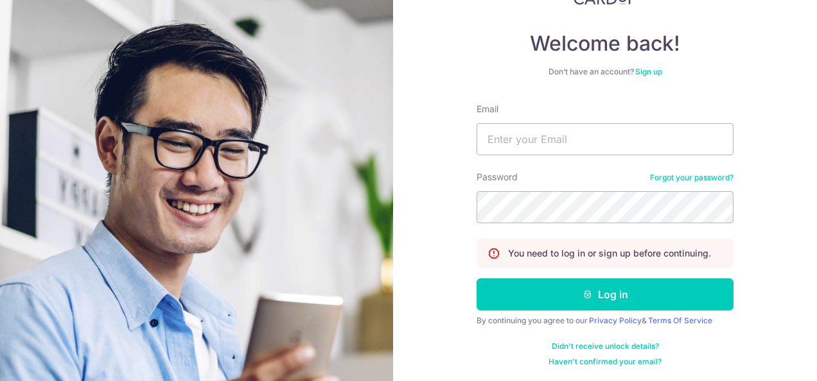
scroll to position [101, 0]
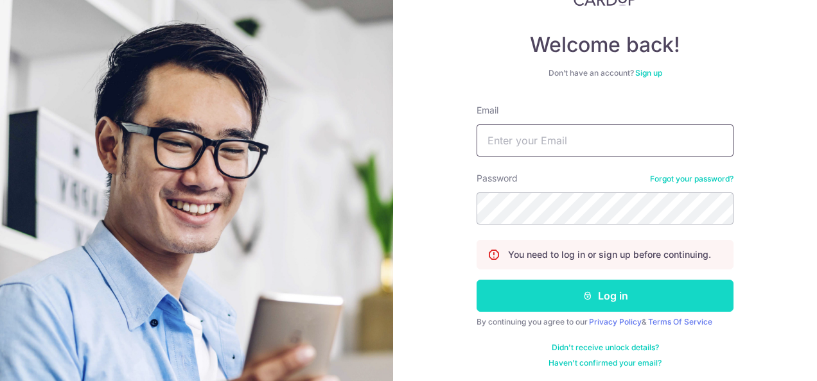
type input "[EMAIL_ADDRESS][DOMAIN_NAME]"
click at [541, 302] on button "Log in" at bounding box center [605, 296] width 257 height 32
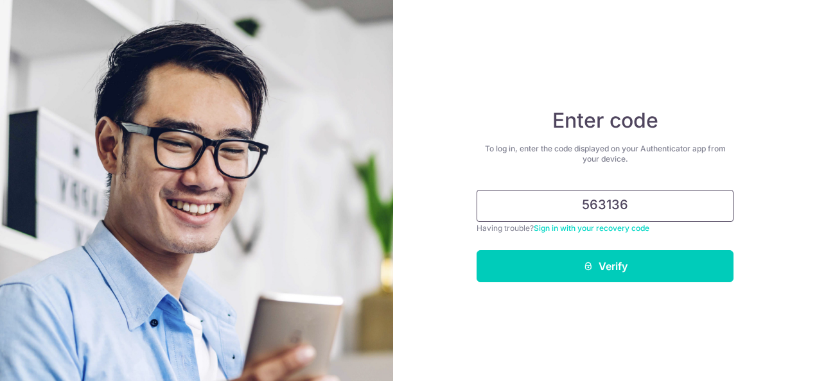
type input "563136"
click at [477, 250] on button "Verify" at bounding box center [605, 266] width 257 height 32
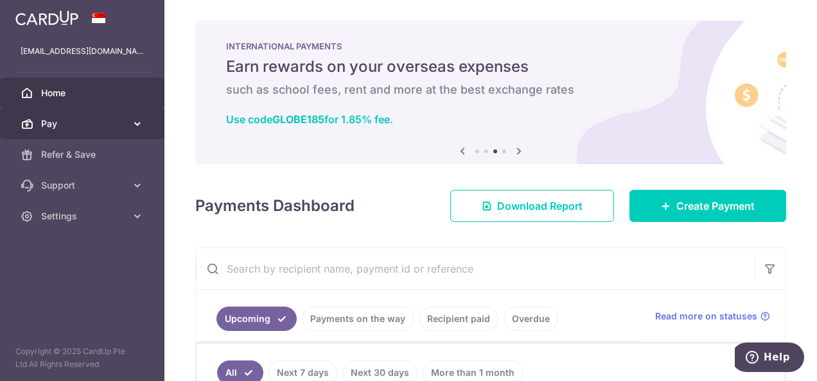
click at [139, 123] on icon at bounding box center [137, 124] width 13 height 13
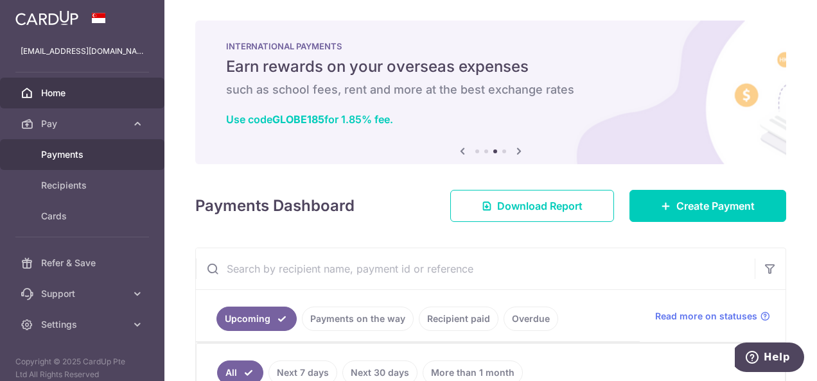
click at [87, 161] on link "Payments" at bounding box center [82, 154] width 164 height 31
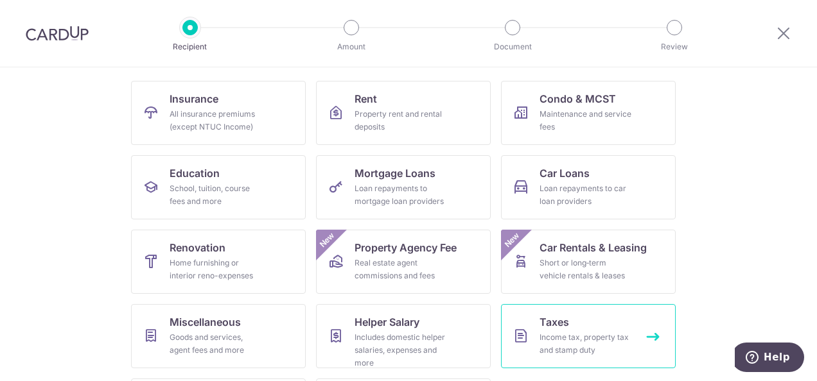
scroll to position [193, 0]
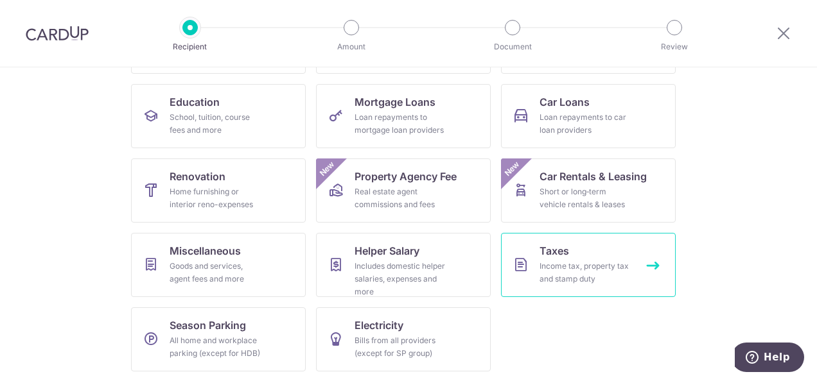
click at [560, 258] on span "Taxes" at bounding box center [554, 250] width 30 height 15
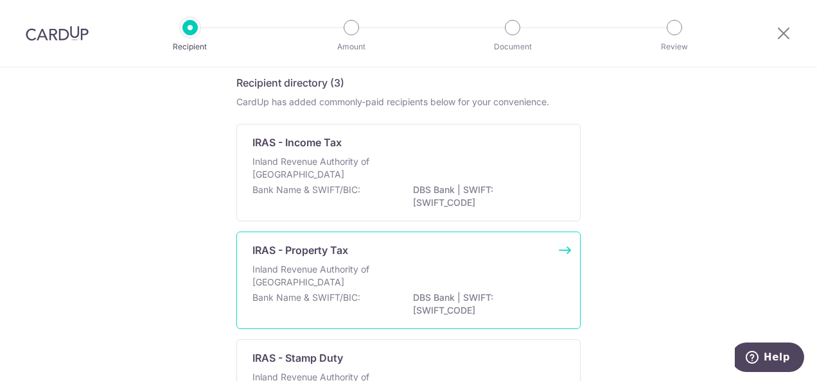
scroll to position [52, 0]
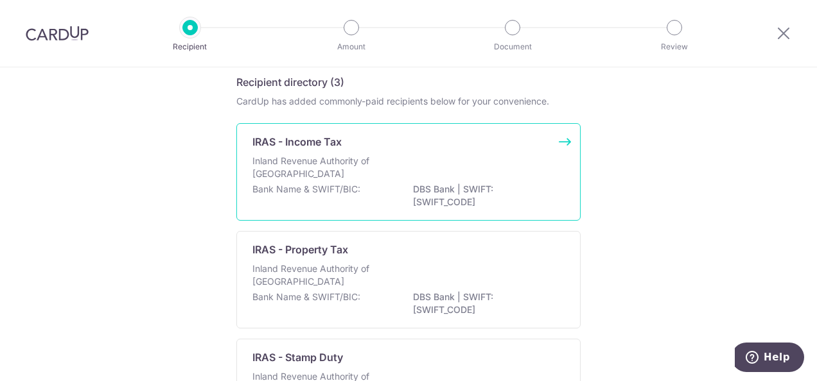
click at [405, 160] on div "Inland Revenue Authority of Singapore" at bounding box center [408, 169] width 312 height 28
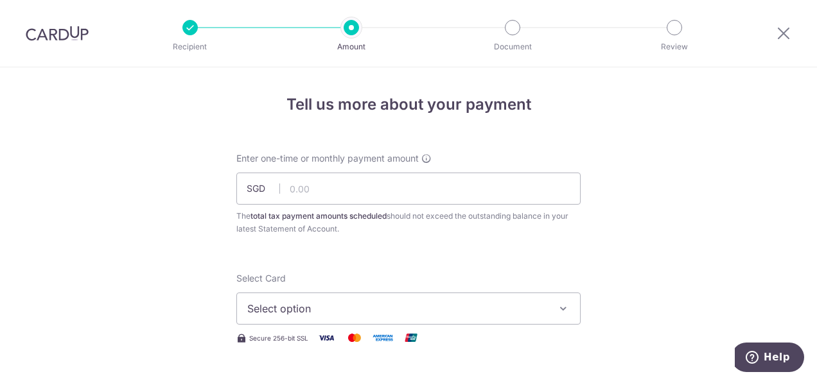
drag, startPoint x: 500, startPoint y: 27, endPoint x: 505, endPoint y: -11, distance: 38.2
click at [505, 0] on html "Recipient Amount Document Review Tell us more about your payment Enter one-time…" at bounding box center [408, 190] width 817 height 381
click at [290, 187] on input "text" at bounding box center [408, 189] width 344 height 32
type input "203.38"
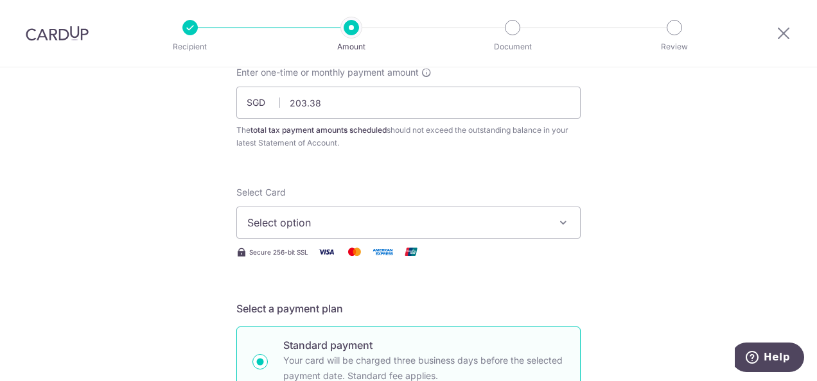
scroll to position [86, 0]
click at [394, 229] on span "Select option" at bounding box center [396, 222] width 299 height 15
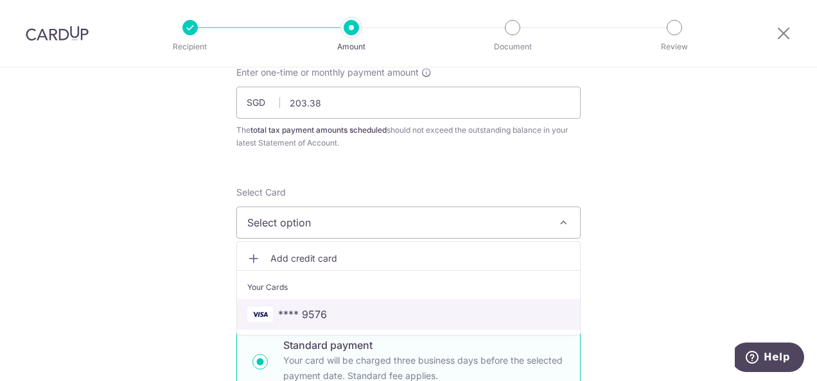
click at [295, 315] on span "**** 9576" at bounding box center [302, 314] width 49 height 15
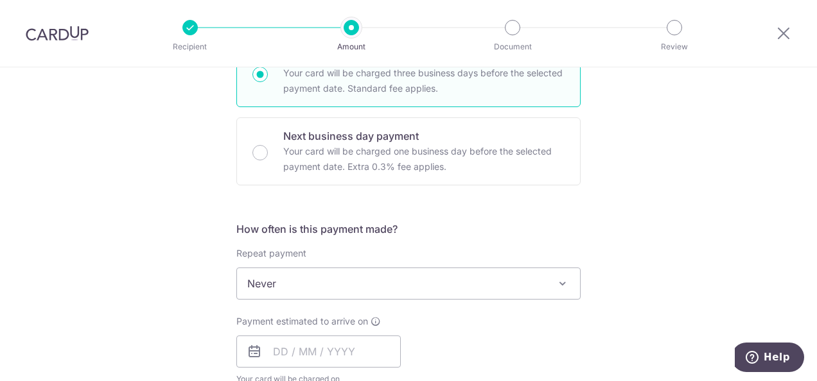
scroll to position [373, 0]
click at [317, 274] on span "Never" at bounding box center [408, 284] width 343 height 31
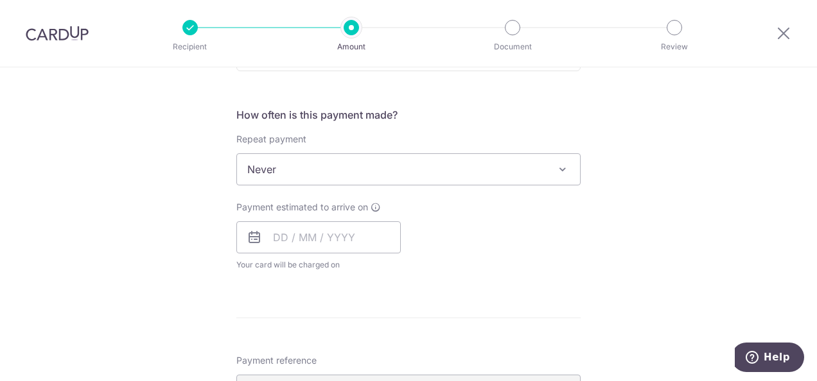
scroll to position [488, 0]
click at [324, 226] on input "text" at bounding box center [318, 238] width 164 height 32
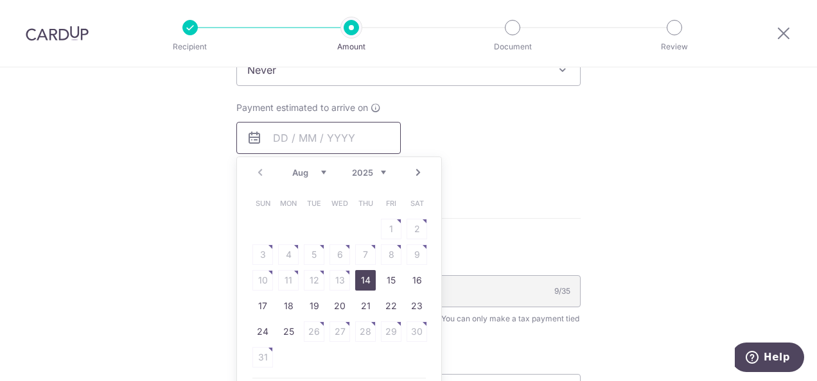
scroll to position [587, 0]
click at [307, 327] on table "Sun Mon Tue Wed Thu Fri Sat 1 2 3 4 5 6 7 8 9 10 11 12 13 14 15 16 17 18 19 20 …" at bounding box center [340, 281] width 180 height 180
drag, startPoint x: 307, startPoint y: 327, endPoint x: 475, endPoint y: 219, distance: 199.9
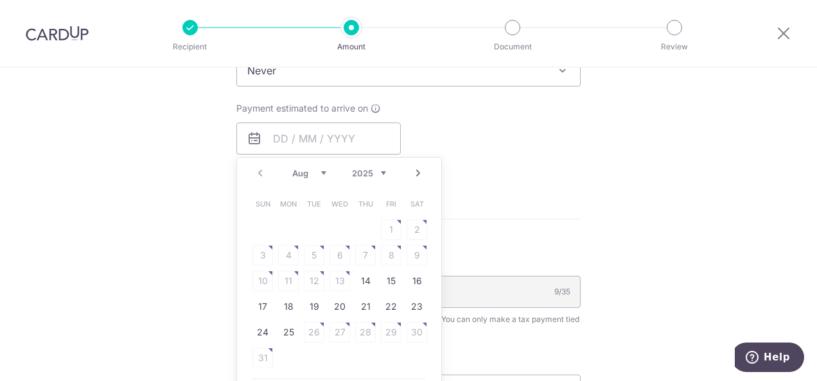
click at [475, 219] on form "Enter one-time or monthly payment amount SGD 203.38 203.38 The total tax paymen…" at bounding box center [408, 89] width 344 height 1048
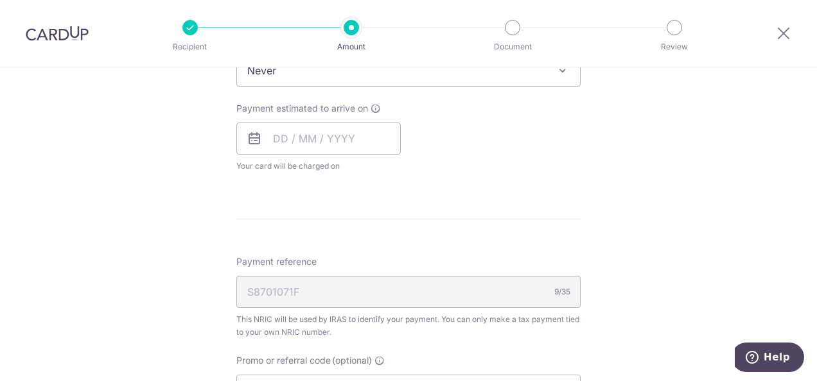
click at [505, 190] on form "Enter one-time or monthly payment amount SGD 203.38 203.38 The total tax paymen…" at bounding box center [408, 89] width 344 height 1048
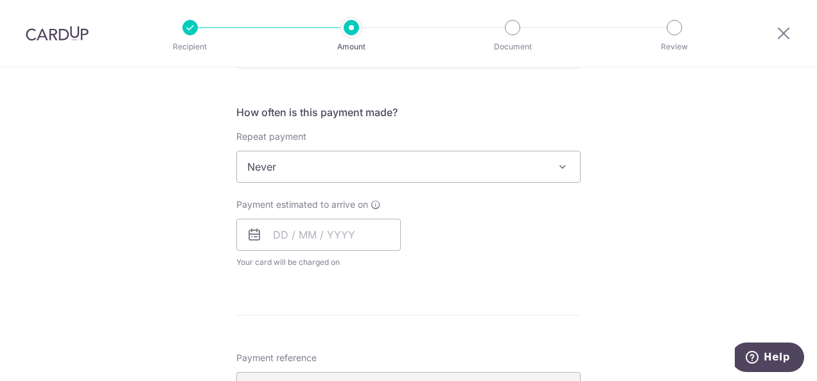
scroll to position [417, 0]
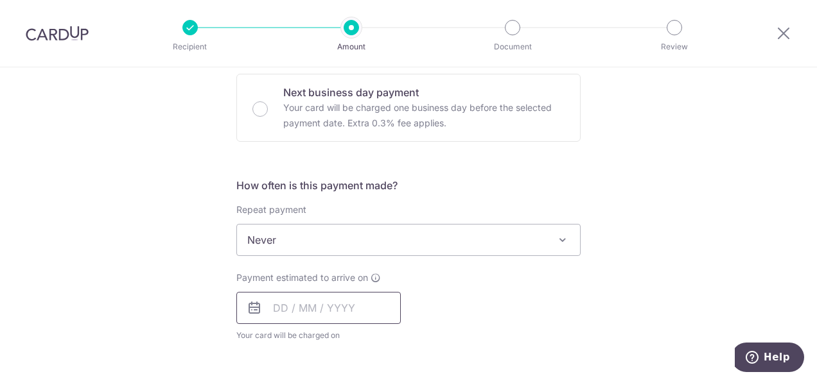
click at [334, 305] on input "text" at bounding box center [318, 308] width 164 height 32
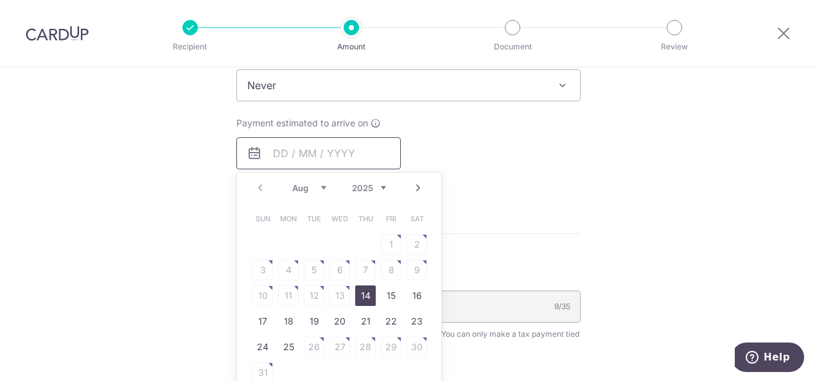
scroll to position [572, 0]
click at [322, 293] on table "Sun Mon Tue Wed Thu Fri Sat 1 2 3 4 5 6 7 8 9 10 11 12 13 14 15 16 17 18 19 20 …" at bounding box center [340, 297] width 180 height 180
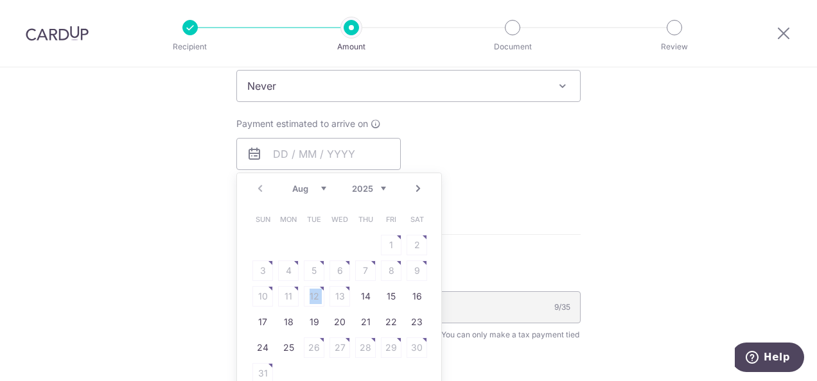
drag, startPoint x: 322, startPoint y: 293, endPoint x: 312, endPoint y: 294, distance: 10.4
click at [312, 294] on table "Sun Mon Tue Wed Thu Fri Sat 1 2 3 4 5 6 7 8 9 10 11 12 13 14 15 16 17 18 19 20 …" at bounding box center [340, 297] width 180 height 180
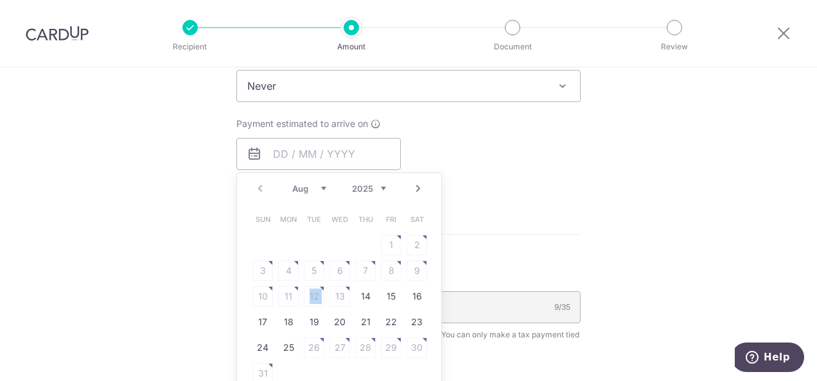
click at [312, 294] on table "Sun Mon Tue Wed Thu Fri Sat 1 2 3 4 5 6 7 8 9 10 11 12 13 14 15 16 17 18 19 20 …" at bounding box center [340, 297] width 180 height 180
click at [308, 298] on table "Sun Mon Tue Wed Thu Fri Sat 1 2 3 4 5 6 7 8 9 10 11 12 13 14 15 16 17 18 19 20 …" at bounding box center [340, 297] width 180 height 180
click at [491, 206] on form "Enter one-time or monthly payment amount SGD 203.38 203.38 The total tax paymen…" at bounding box center [408, 105] width 344 height 1048
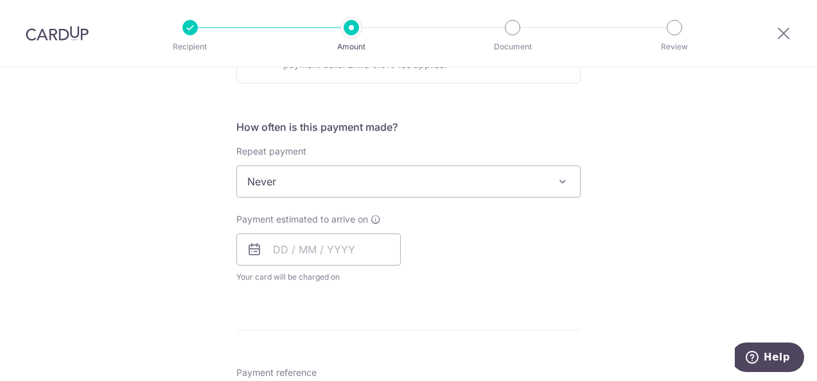
scroll to position [475, 0]
click at [374, 241] on input "text" at bounding box center [318, 250] width 164 height 32
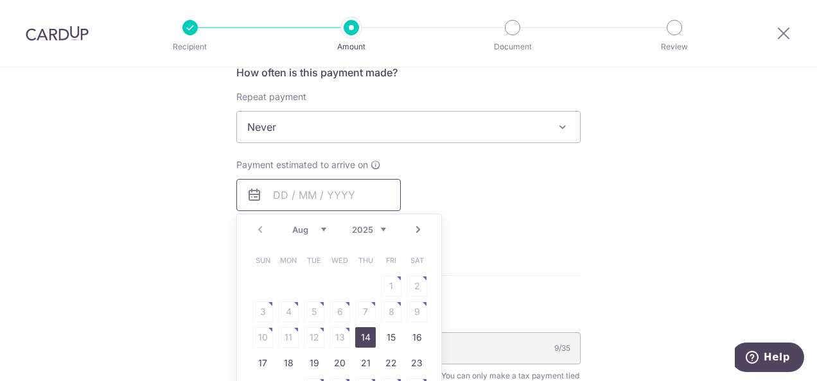
scroll to position [530, 0]
click at [414, 235] on link "Next" at bounding box center [417, 230] width 15 height 15
click at [257, 229] on link "Prev" at bounding box center [259, 230] width 15 height 15
click at [303, 338] on table "Sun Mon Tue Wed Thu Fri Sat 1 2 3 4 5 6 7 8 9 10 11 12 13 14 15 16 17 18 19 20 …" at bounding box center [340, 339] width 180 height 180
click at [416, 229] on link "Next" at bounding box center [417, 230] width 15 height 15
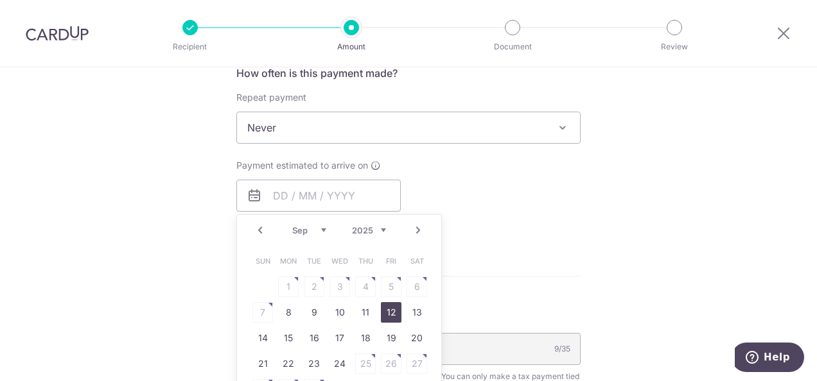
click at [381, 311] on link "12" at bounding box center [391, 312] width 21 height 21
type input "12/09/2025"
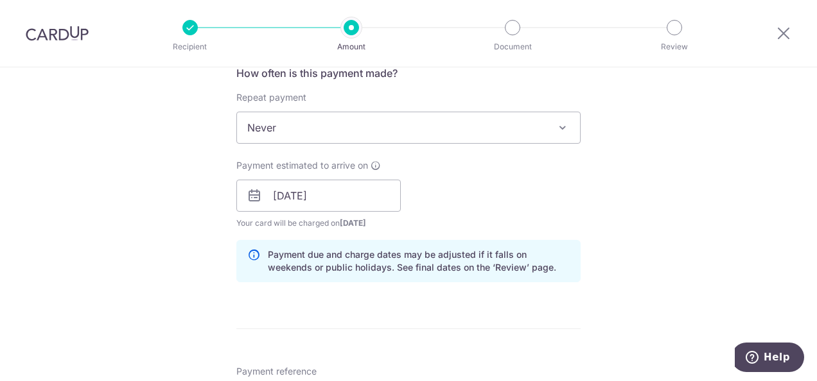
click at [360, 215] on div "Payment estimated to arrive on 12/09/2025 Prev Next Sep Oct Nov Dec 2025 2026 2…" at bounding box center [318, 194] width 164 height 71
click at [358, 204] on input "12/09/2025" at bounding box center [318, 196] width 164 height 32
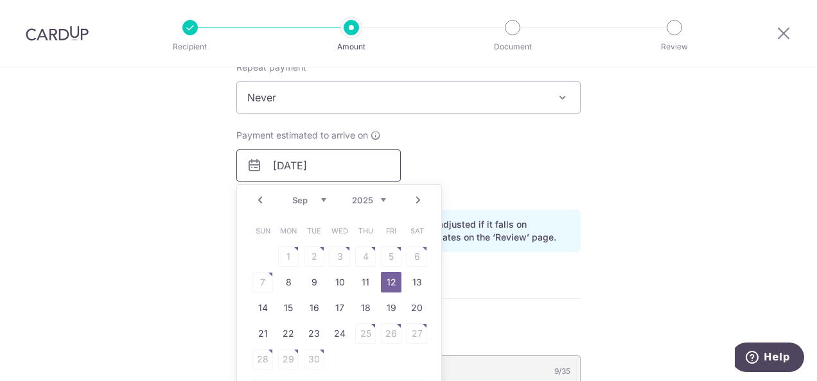
scroll to position [561, 0]
click at [641, 193] on div "Tell us more about your payment Enter one-time or monthly payment amount SGD 20…" at bounding box center [408, 129] width 817 height 1245
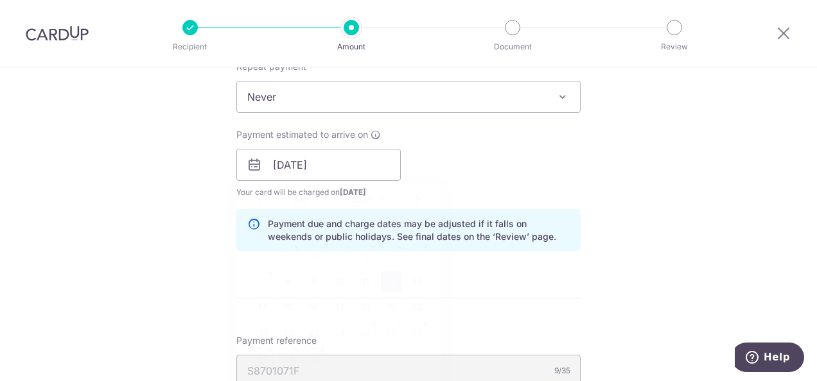
click at [641, 193] on div "Tell us more about your payment Enter one-time or monthly payment amount SGD 20…" at bounding box center [408, 129] width 817 height 1245
click at [392, 164] on input "12/09/2025" at bounding box center [318, 165] width 164 height 32
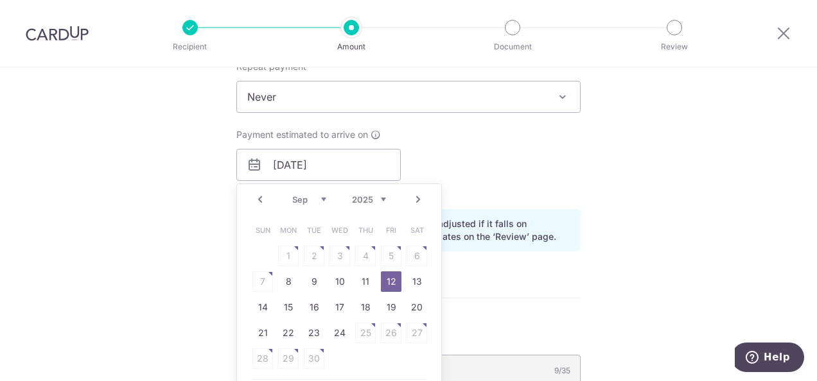
drag, startPoint x: 392, startPoint y: 279, endPoint x: 508, endPoint y: 277, distance: 115.6
click at [392, 279] on link "12" at bounding box center [391, 282] width 21 height 21
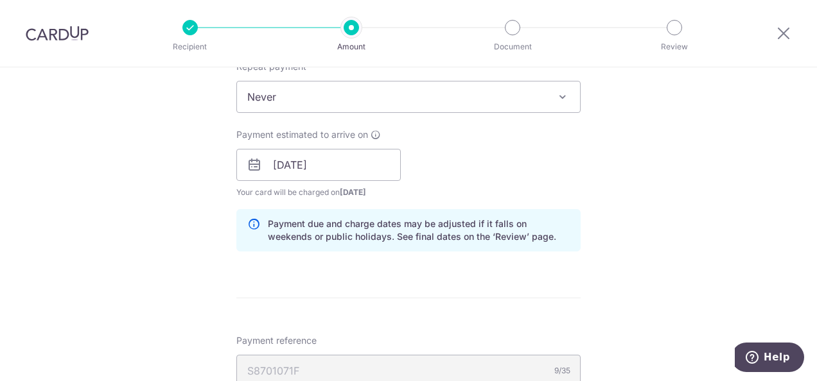
click at [597, 244] on div "Tell us more about your payment Enter one-time or monthly payment amount SGD 20…" at bounding box center [408, 129] width 817 height 1245
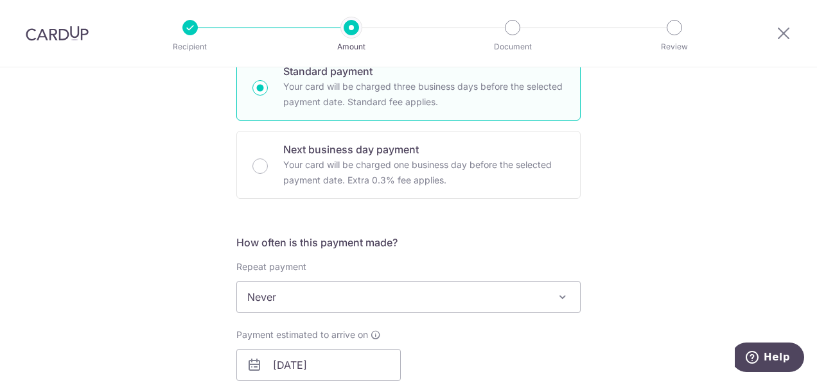
scroll to position [416, 0]
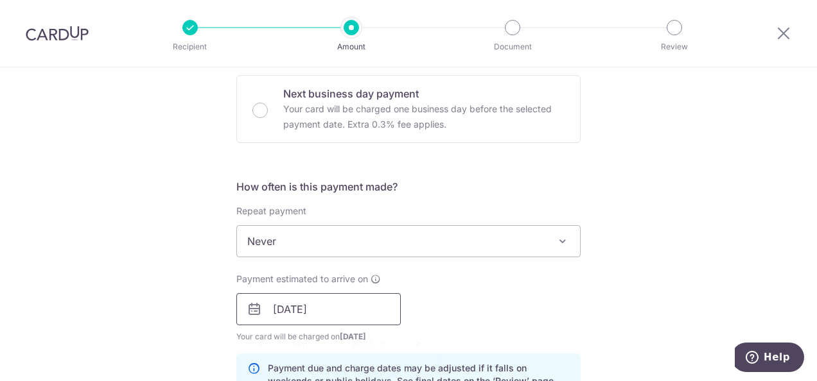
click at [373, 313] on input "12/09/2025" at bounding box center [318, 310] width 164 height 32
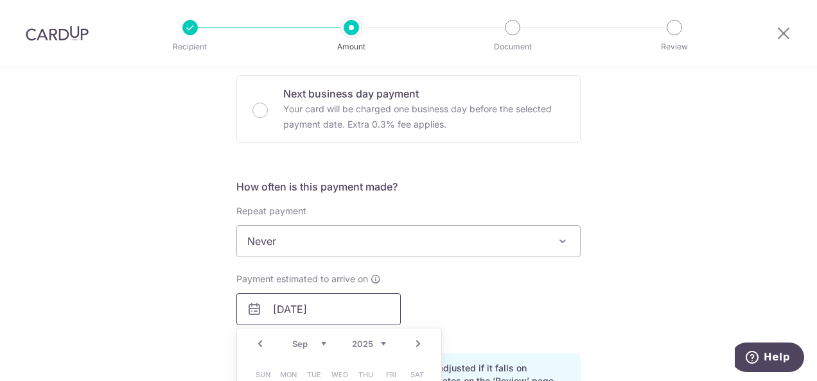
scroll to position [515, 0]
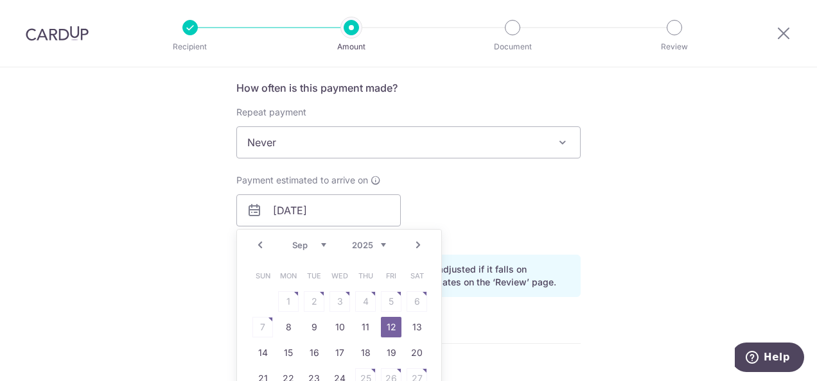
click at [577, 185] on div "Payment estimated to arrive on 12/09/2025 Prev Next Aug Sep Oct Nov Dec 2025 20…" at bounding box center [409, 209] width 360 height 71
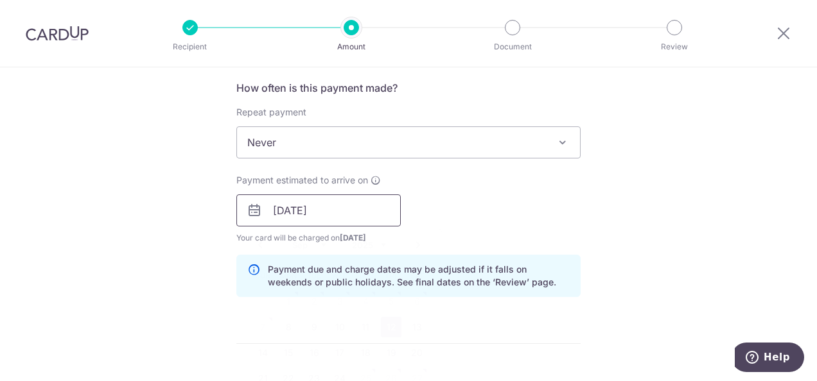
click at [325, 206] on input "12/09/2025" at bounding box center [318, 211] width 164 height 32
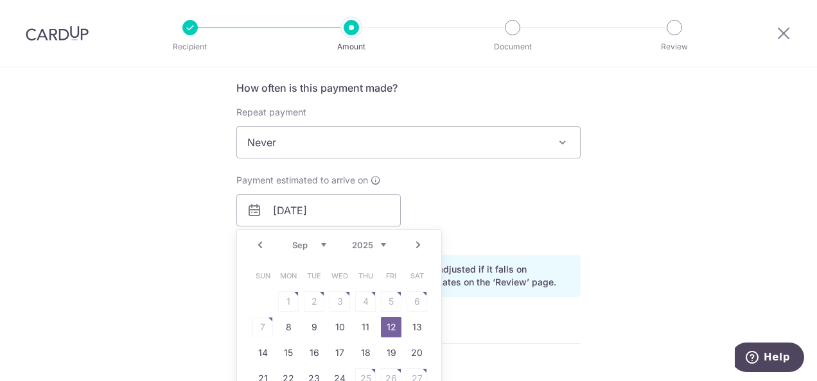
click at [414, 300] on table "Sun Mon Tue Wed Thu Fri Sat 1 2 3 4 5 6 7 8 9 10 11 12 13 14 15 16 17 18 19 20 …" at bounding box center [340, 340] width 180 height 154
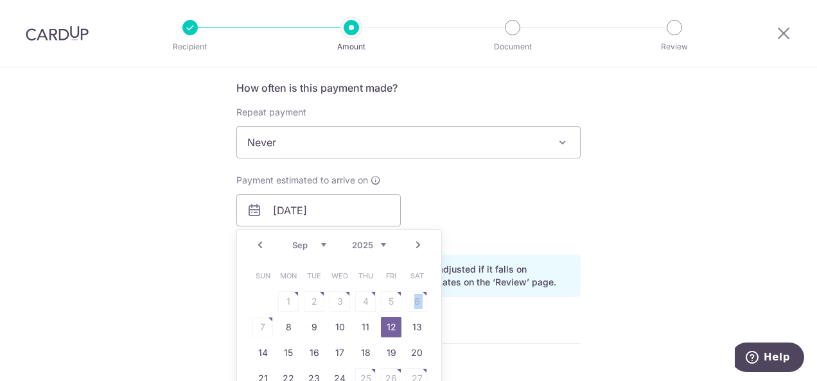
click at [414, 300] on table "Sun Mon Tue Wed Thu Fri Sat 1 2 3 4 5 6 7 8 9 10 11 12 13 14 15 16 17 18 19 20 …" at bounding box center [340, 340] width 180 height 154
click at [416, 203] on div "Payment estimated to arrive on 12/09/2025 Prev Next Aug Sep Oct Nov Dec 2025 20…" at bounding box center [409, 209] width 360 height 71
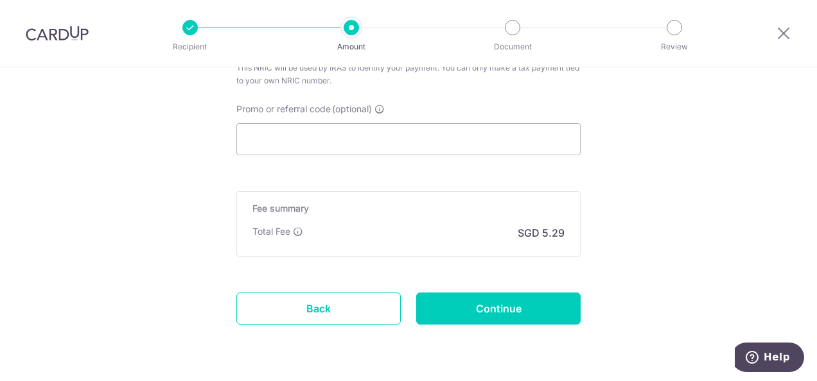
scroll to position [891, 0]
click at [388, 136] on input "Promo or referral code (optional)" at bounding box center [408, 139] width 344 height 32
paste input "MCTAX25N"
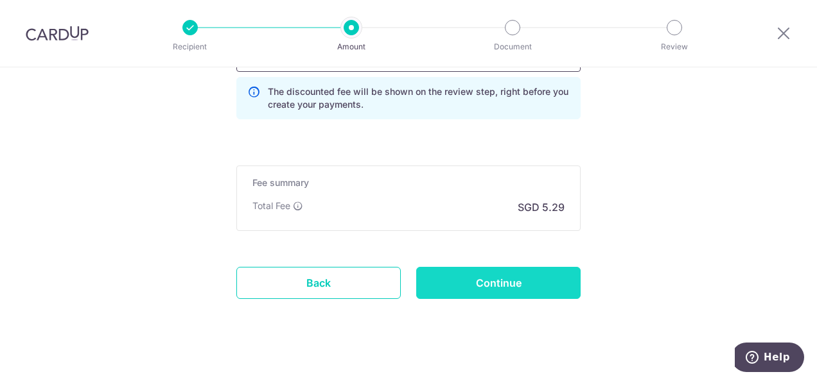
scroll to position [985, 0]
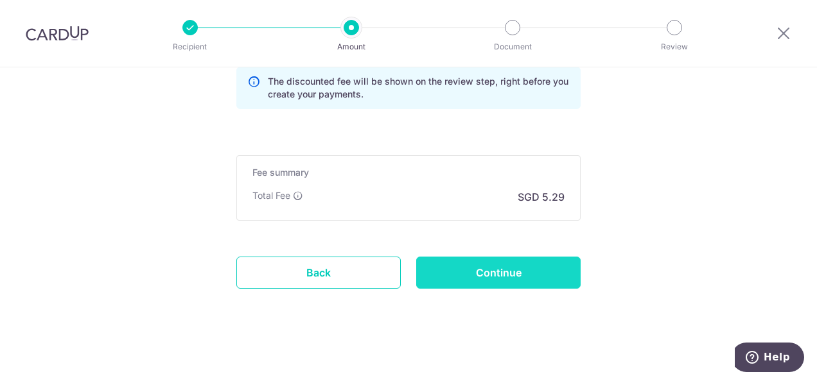
type input "MCTAX25N"
click at [503, 274] on input "Continue" at bounding box center [498, 273] width 164 height 32
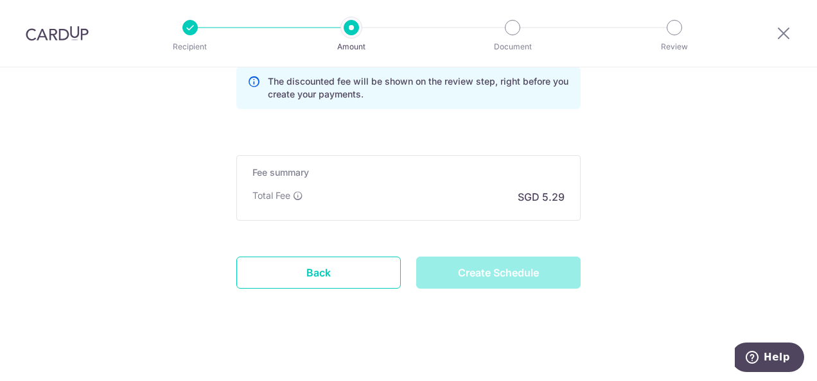
type input "Create Schedule"
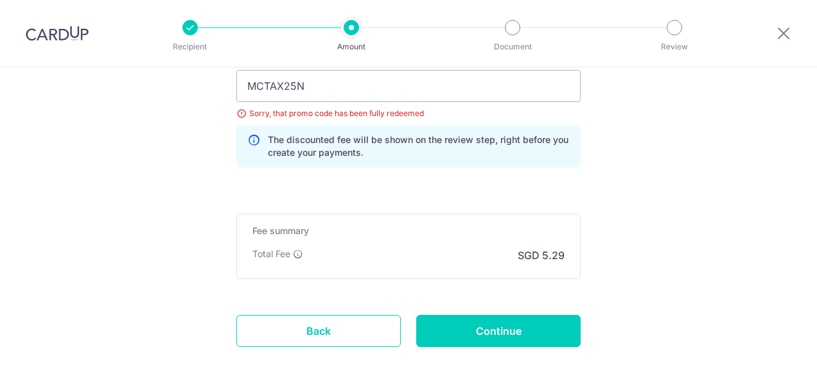
scroll to position [944, 0]
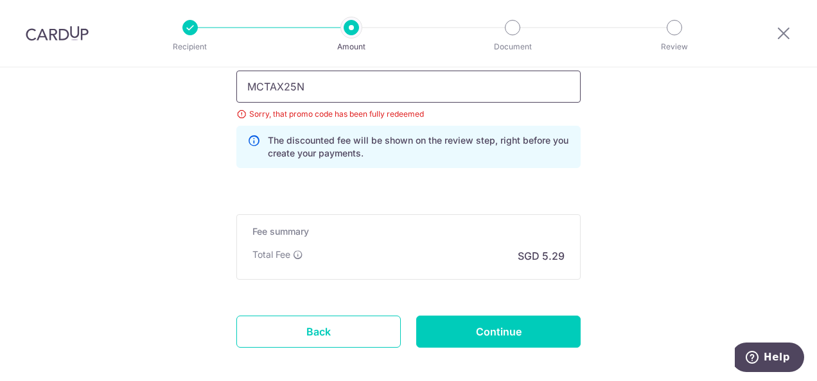
click at [366, 88] on input "MCTAX25N" at bounding box center [408, 87] width 344 height 32
paste input "MILELIO"
click at [267, 83] on input "MILELION" at bounding box center [408, 87] width 344 height 32
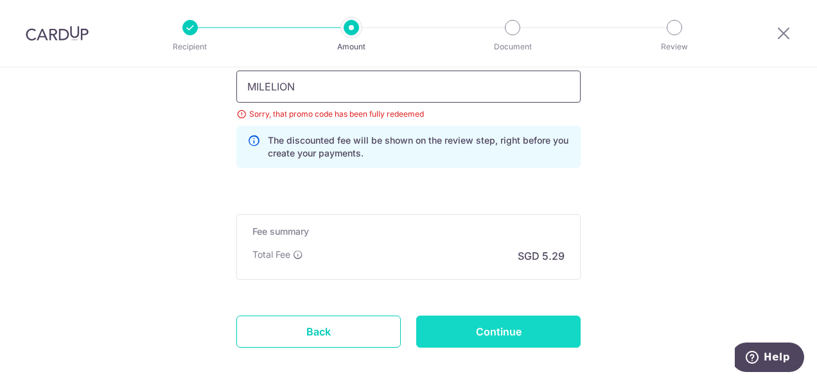
type input "MILELION"
click at [484, 324] on input "Continue" at bounding box center [498, 332] width 164 height 32
type input "Update Schedule"
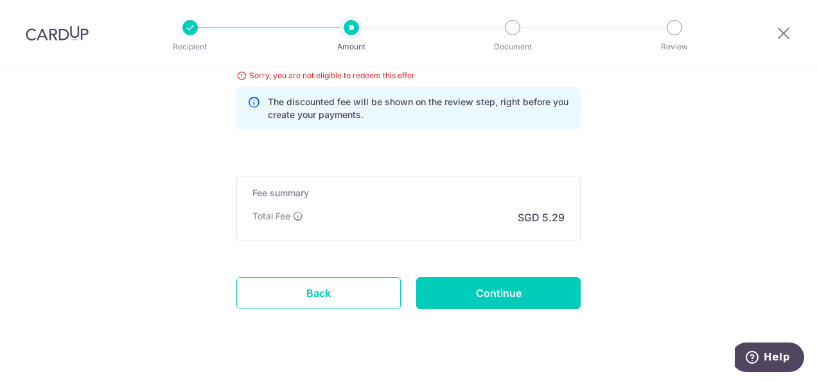
scroll to position [862, 0]
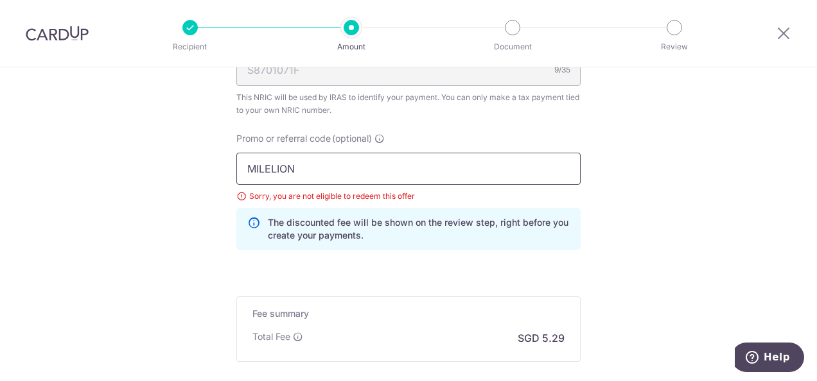
drag, startPoint x: 314, startPoint y: 179, endPoint x: 123, endPoint y: 162, distance: 192.1
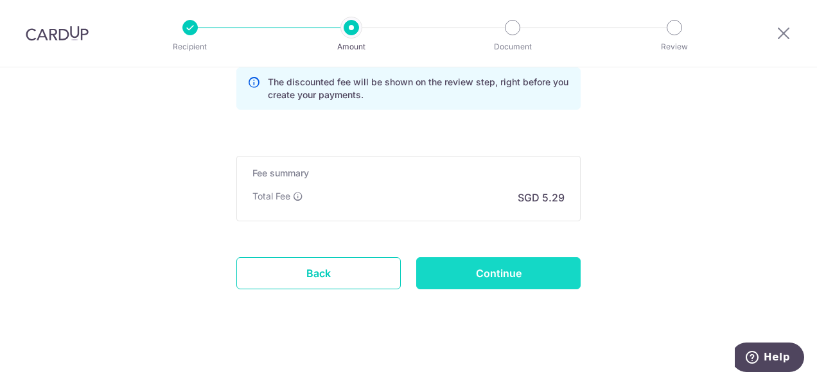
type input "REC185"
click at [464, 276] on input "Continue" at bounding box center [498, 274] width 164 height 32
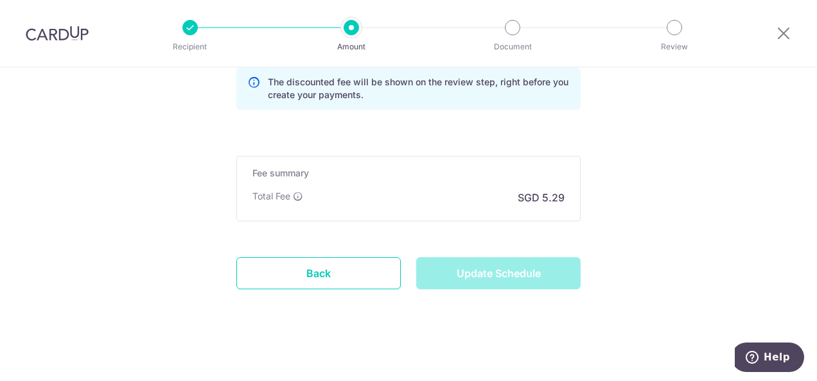
type input "Update Schedule"
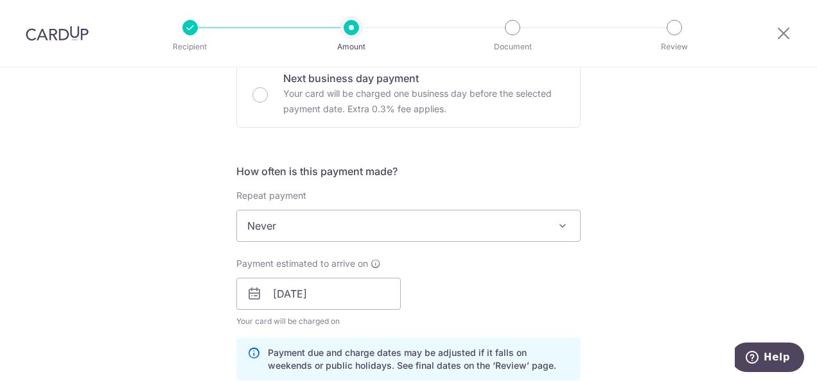
scroll to position [432, 0]
click at [351, 210] on span "Never" at bounding box center [408, 225] width 343 height 31
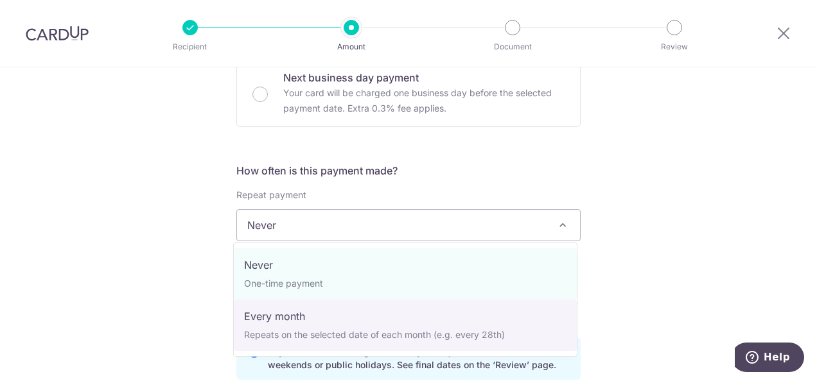
select select "3"
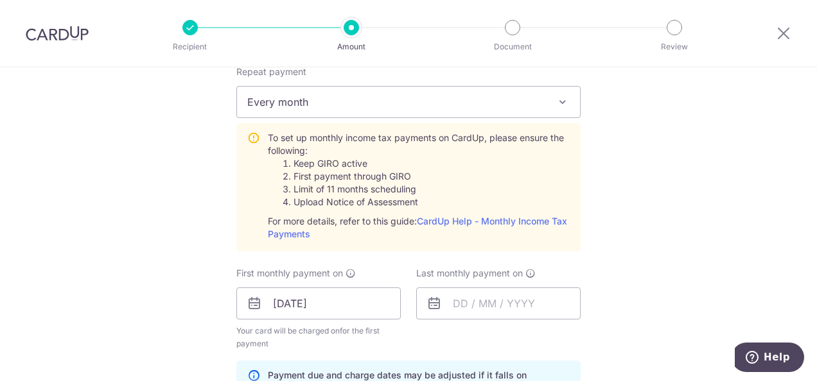
scroll to position [717, 0]
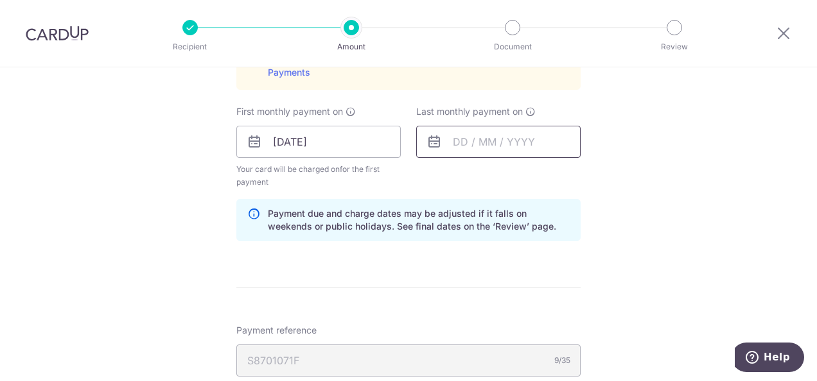
click at [470, 132] on input "text" at bounding box center [498, 142] width 164 height 32
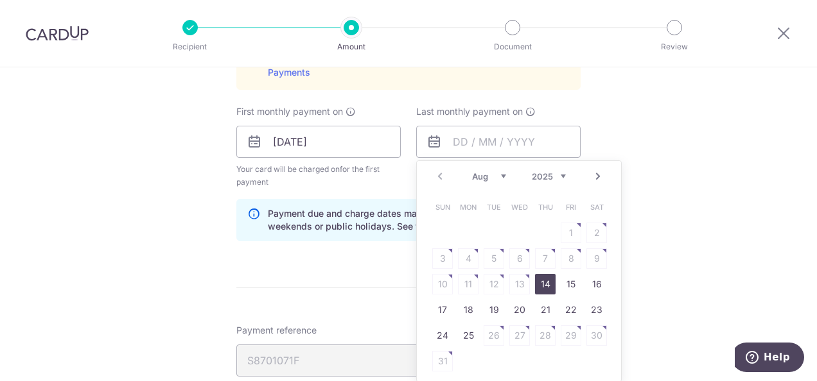
click at [594, 179] on link "Next" at bounding box center [597, 176] width 15 height 15
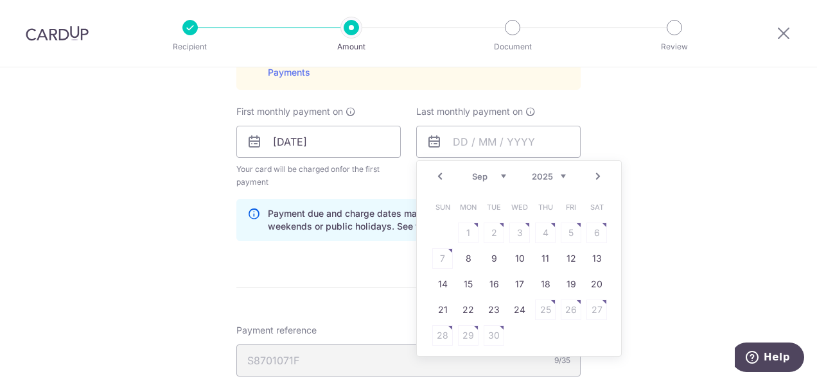
click at [594, 179] on link "Next" at bounding box center [597, 176] width 15 height 15
click at [595, 177] on link "Next" at bounding box center [597, 176] width 15 height 15
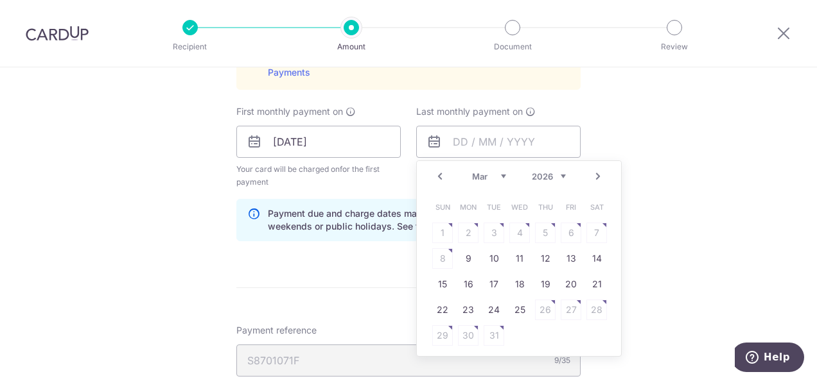
click at [595, 177] on link "Next" at bounding box center [597, 176] width 15 height 15
click at [596, 259] on table "Sun Mon Tue Wed Thu Fri Sat 1 2 3 4 5 6 7 8 9 10 11 12 13 14 15 16 17 18 19 20 …" at bounding box center [520, 272] width 180 height 154
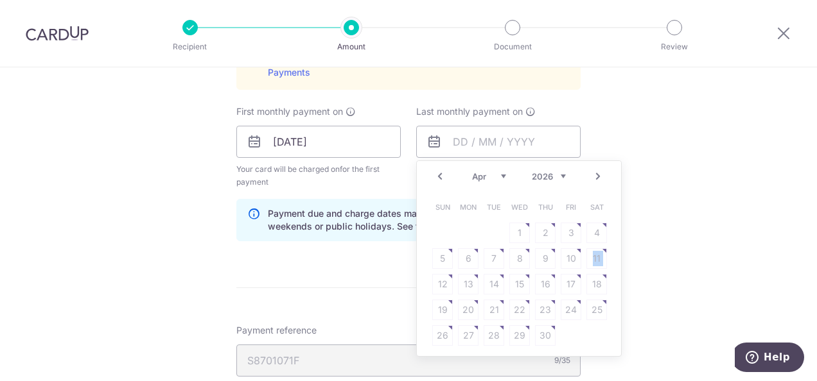
click at [596, 259] on table "Sun Mon Tue Wed Thu Fri Sat 1 2 3 4 5 6 7 8 9 10 11 12 13 14 15 16 17 18 19 20 …" at bounding box center [520, 272] width 180 height 154
click at [437, 171] on link "Prev" at bounding box center [439, 176] width 15 height 15
click at [540, 259] on link "12" at bounding box center [545, 259] width 21 height 21
type input "12/03/2026"
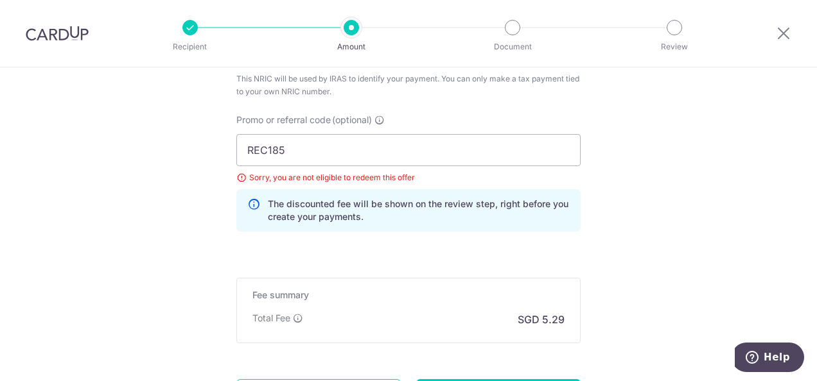
scroll to position [1150, 0]
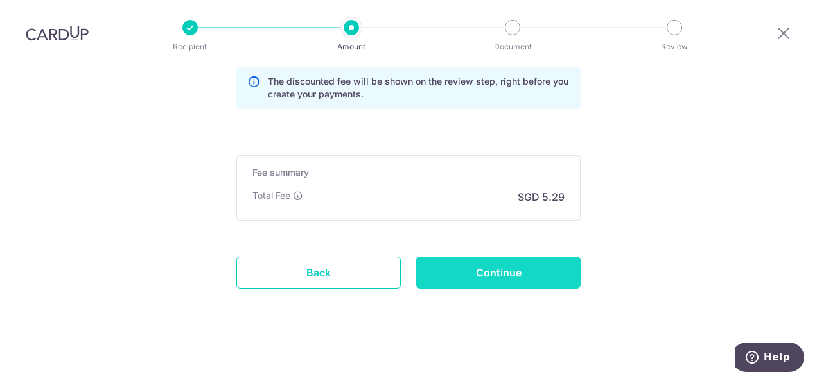
click at [498, 261] on input "Continue" at bounding box center [498, 273] width 164 height 32
type input "Update Schedule"
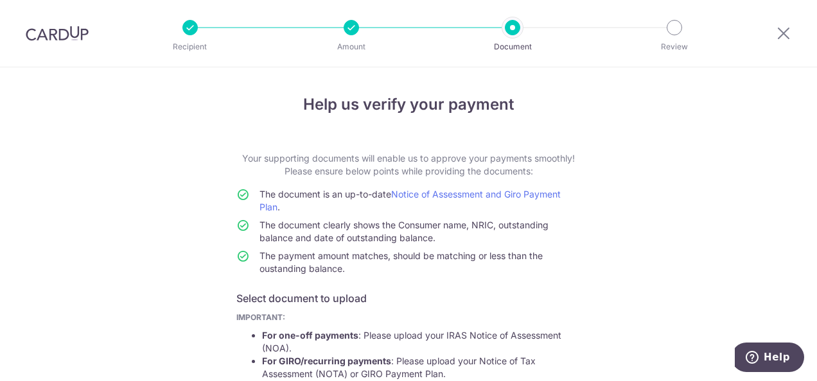
click at [767, 32] on div at bounding box center [783, 33] width 67 height 67
click at [776, 37] on icon at bounding box center [783, 33] width 15 height 16
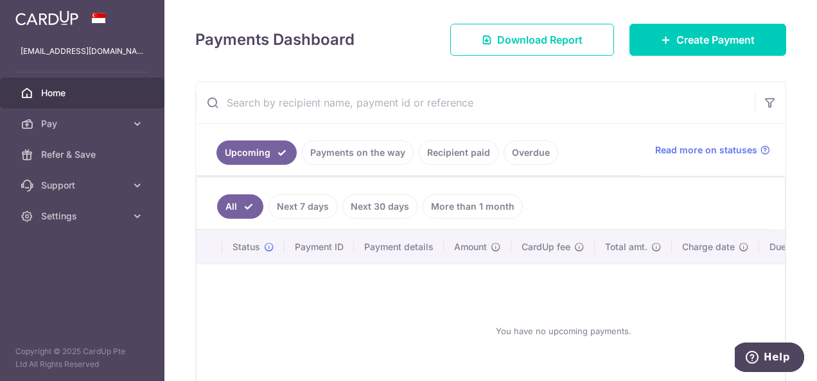
scroll to position [150, 0]
click at [374, 158] on link "Payments on the way" at bounding box center [358, 153] width 112 height 24
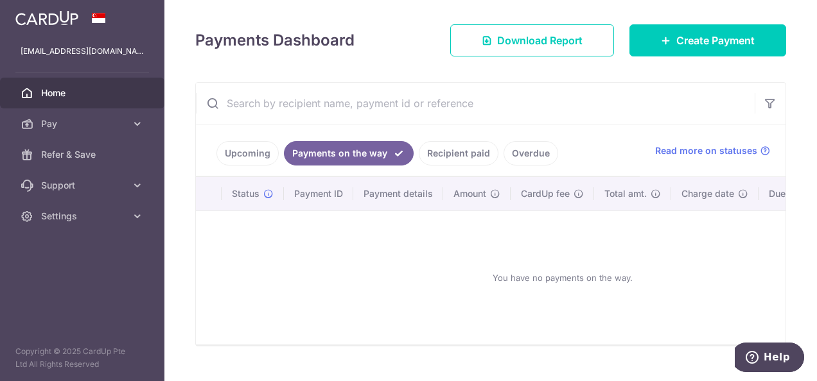
click at [465, 155] on link "Recipient paid" at bounding box center [459, 153] width 80 height 24
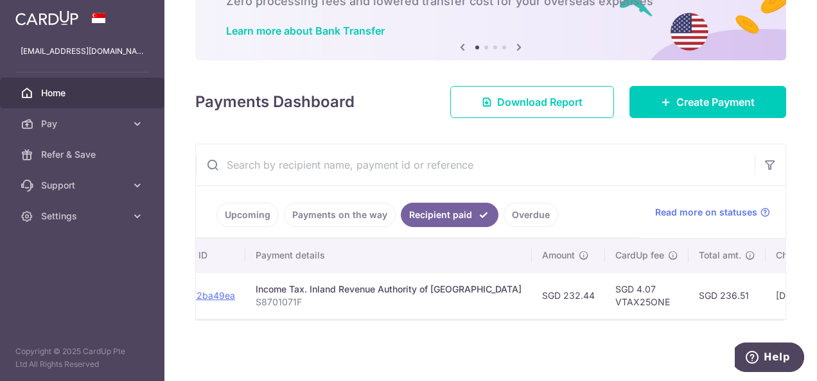
scroll to position [0, 179]
drag, startPoint x: 567, startPoint y: 299, endPoint x: 624, endPoint y: 302, distance: 57.3
click at [624, 302] on td "SGD 4.07 VTAX25ONE" at bounding box center [645, 295] width 83 height 47
copy td "VTAX25ONE"
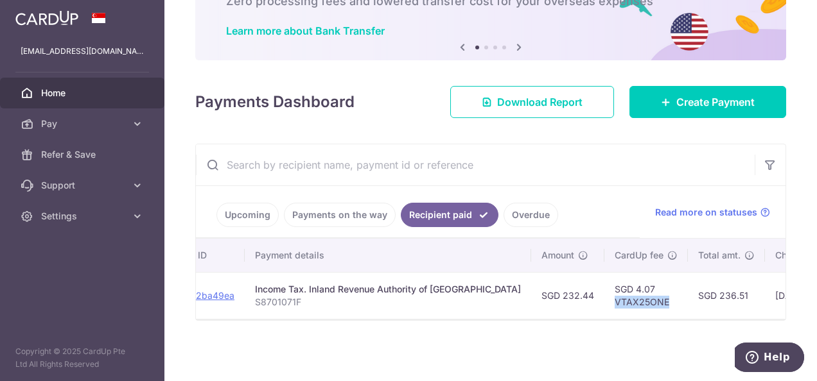
click at [60, 92] on span "Home" at bounding box center [83, 93] width 85 height 13
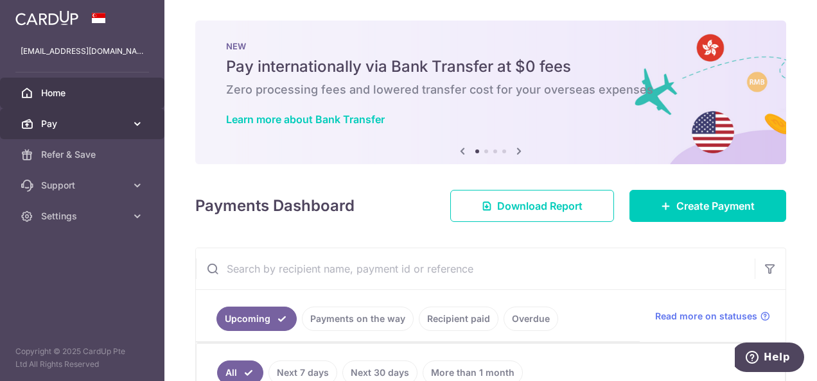
click at [135, 127] on icon at bounding box center [137, 124] width 13 height 13
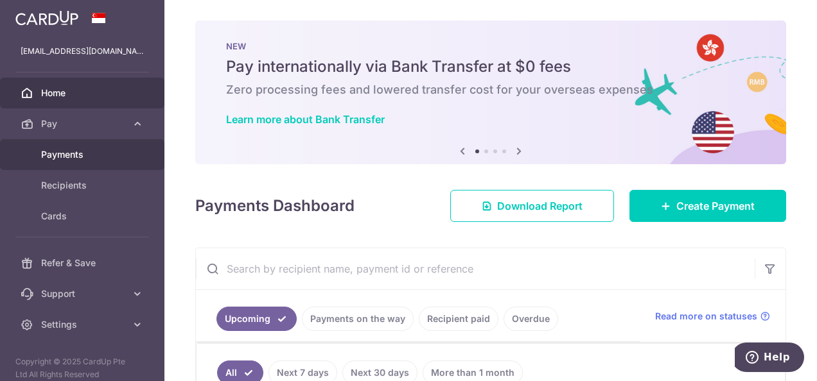
click at [104, 158] on span "Payments" at bounding box center [83, 154] width 85 height 13
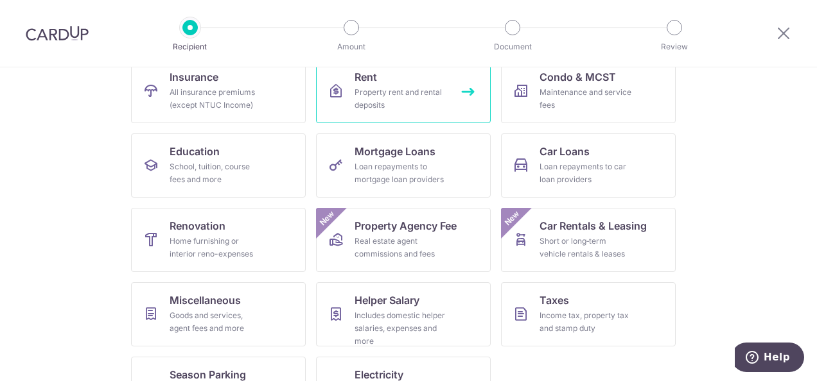
scroll to position [143, 0]
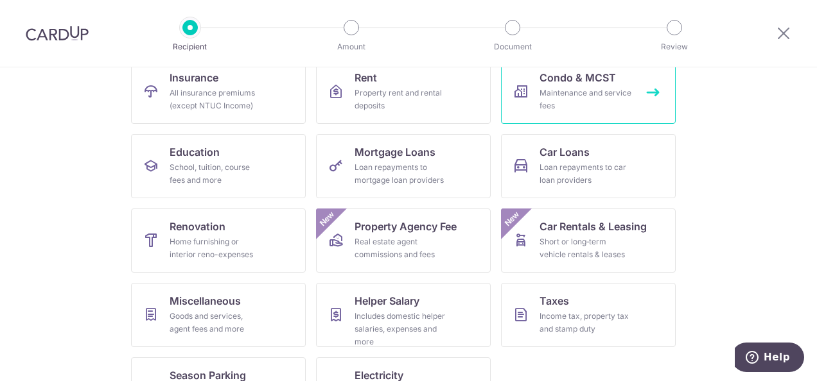
click at [584, 113] on link "Condo & MCST Maintenance and service fees" at bounding box center [588, 92] width 175 height 64
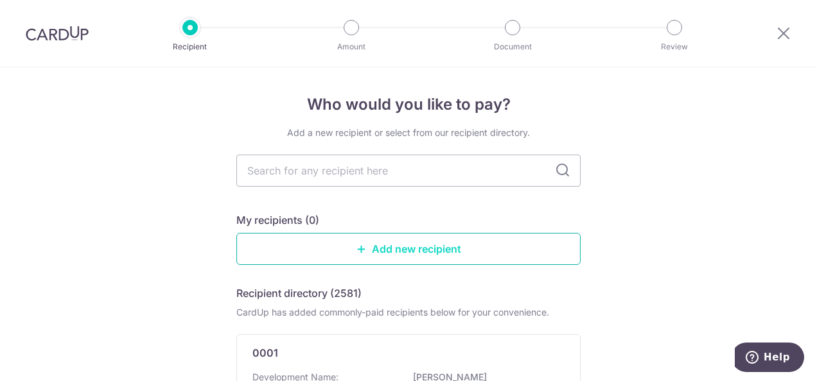
click at [414, 250] on link "Add new recipient" at bounding box center [408, 249] width 344 height 32
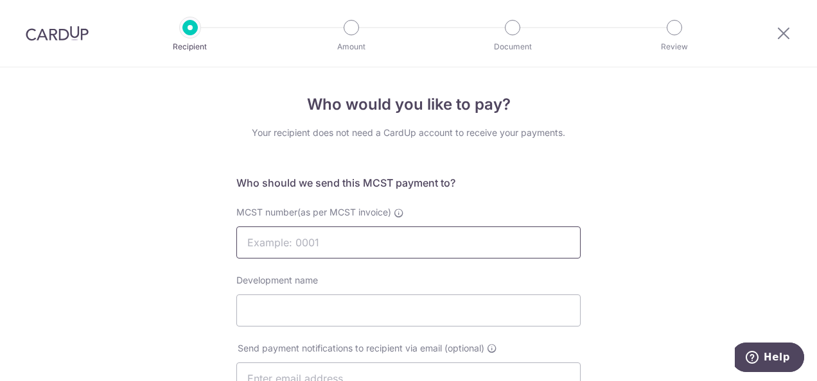
click at [414, 250] on input "MCST number(as per MCST invoice)" at bounding box center [408, 243] width 344 height 32
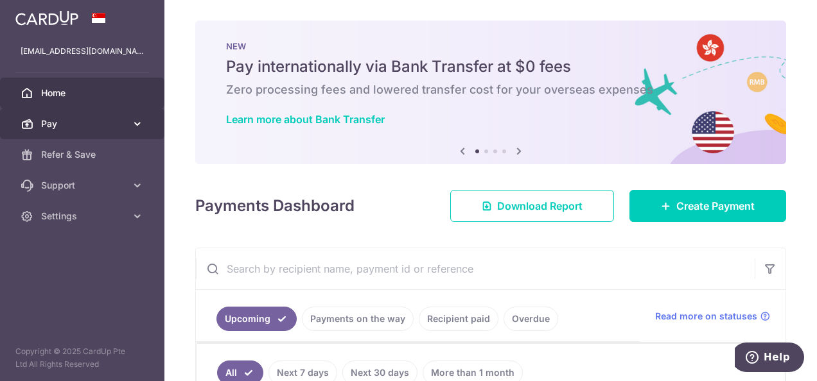
click at [136, 118] on icon at bounding box center [137, 124] width 13 height 13
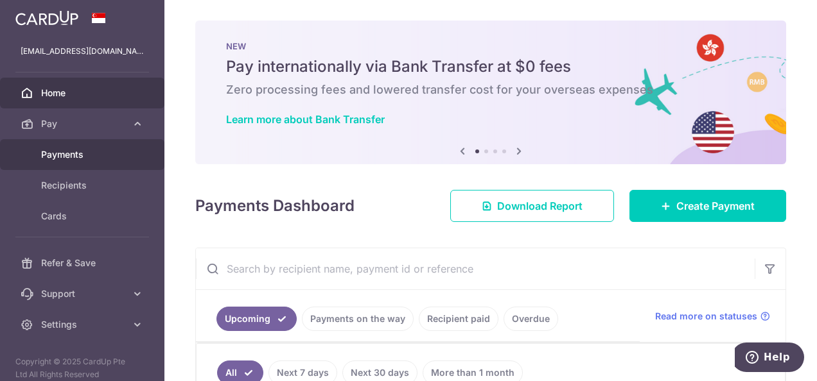
click at [100, 159] on span "Payments" at bounding box center [83, 154] width 85 height 13
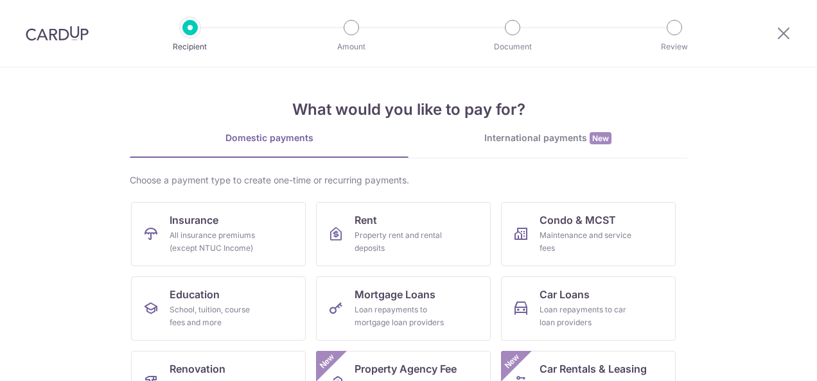
scroll to position [193, 0]
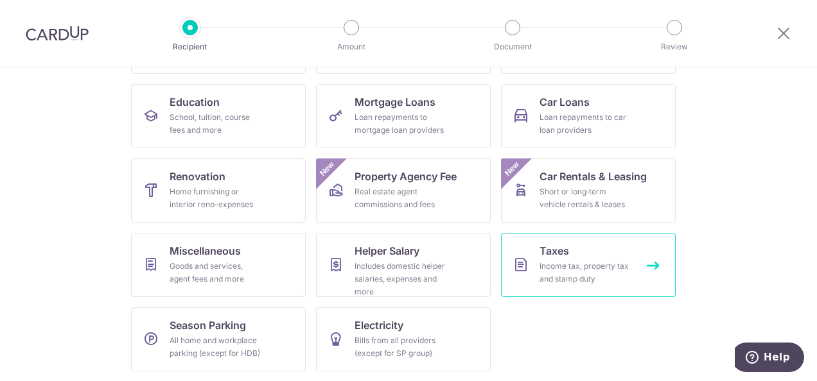
click at [556, 258] on span "Taxes" at bounding box center [554, 250] width 30 height 15
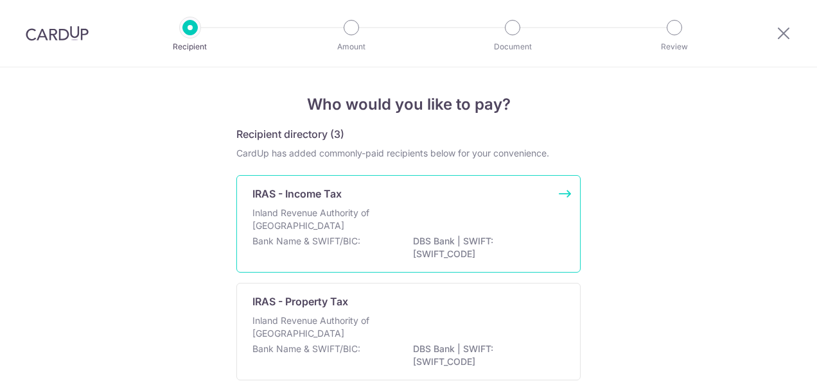
click at [512, 234] on div "Inland Revenue Authority of [GEOGRAPHIC_DATA]" at bounding box center [408, 221] width 312 height 28
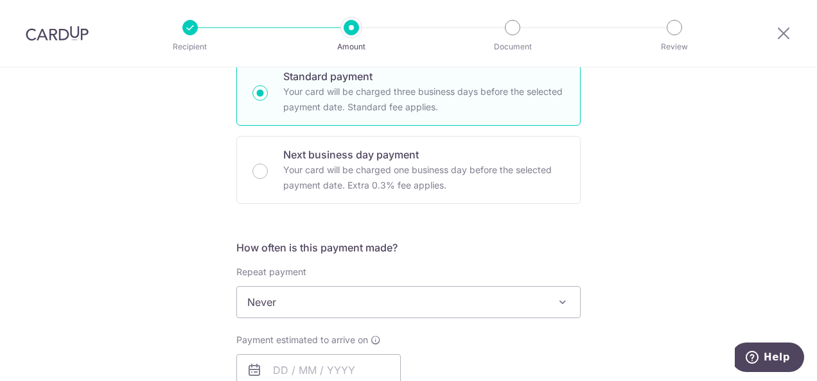
scroll to position [512, 0]
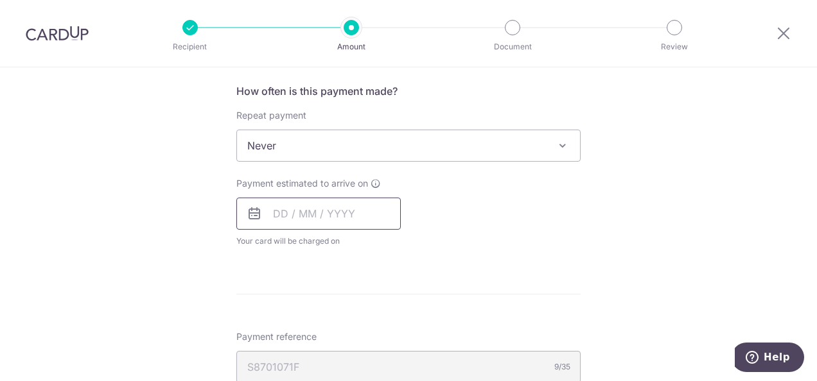
click at [365, 222] on input "text" at bounding box center [318, 214] width 164 height 32
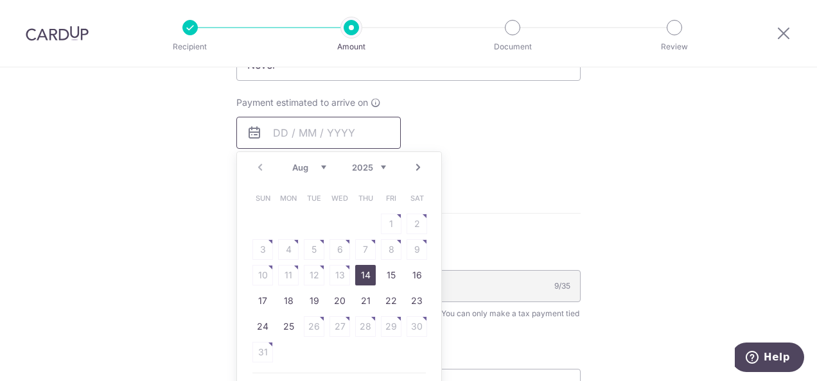
scroll to position [593, 0]
click at [366, 249] on table "Sun Mon Tue Wed Thu Fri Sat 1 2 3 4 5 6 7 8 9 10 11 12 13 14 15 16 17 18 19 20 …" at bounding box center [340, 276] width 180 height 180
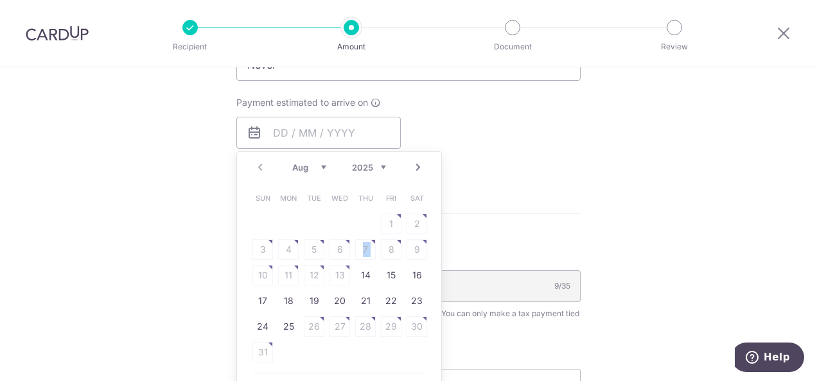
click at [366, 249] on table "Sun Mon Tue Wed Thu Fri Sat 1 2 3 4 5 6 7 8 9 10 11 12 13 14 15 16 17 18 19 20 …" at bounding box center [340, 276] width 180 height 180
drag, startPoint x: 366, startPoint y: 249, endPoint x: 340, endPoint y: 179, distance: 75.4
click at [340, 179] on div "Prev Next Aug Sep Oct Nov Dec 2025 2026" at bounding box center [339, 167] width 204 height 31
click at [416, 170] on link "Next" at bounding box center [417, 167] width 15 height 15
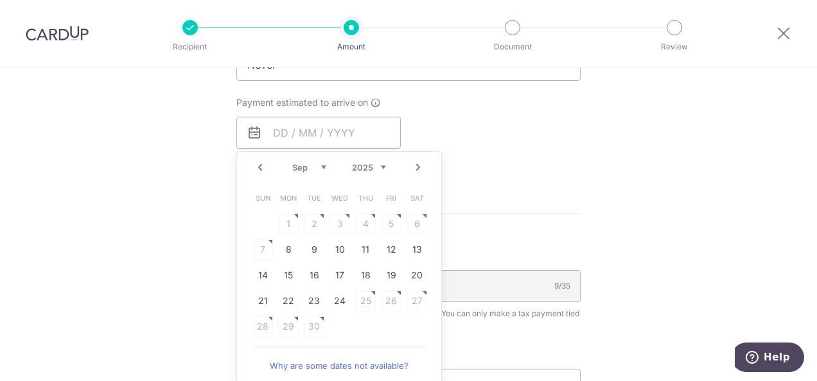
click at [417, 225] on table "Sun Mon Tue Wed Thu Fri Sat 1 2 3 4 5 6 7 8 9 10 11 12 13 14 15 16 17 18 19 20 …" at bounding box center [340, 263] width 180 height 154
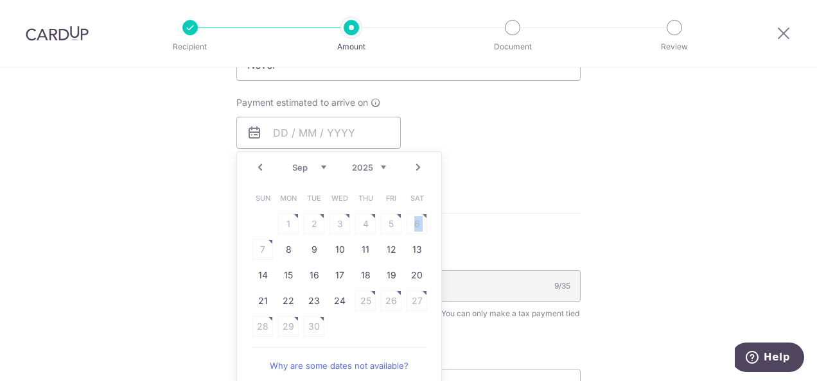
click at [417, 225] on table "Sun Mon Tue Wed Thu Fri Sat 1 2 3 4 5 6 7 8 9 10 11 12 13 14 15 16 17 18 19 20 …" at bounding box center [340, 263] width 180 height 154
click at [286, 225] on table "Sun Mon Tue Wed Thu Fri Sat 1 2 3 4 5 6 7 8 9 10 11 12 13 14 15 16 17 18 19 20 …" at bounding box center [340, 263] width 180 height 154
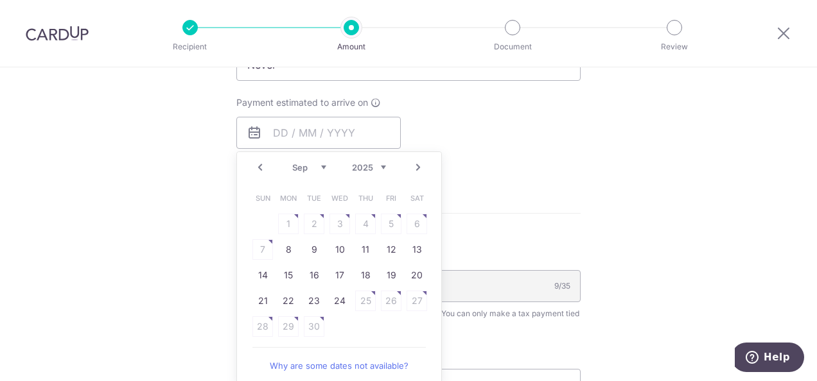
drag, startPoint x: 286, startPoint y: 225, endPoint x: 418, endPoint y: 164, distance: 144.8
click at [418, 164] on link "Next" at bounding box center [417, 167] width 15 height 15
click at [283, 250] on table "Sun Mon Tue Wed Thu Fri Sat 1 2 3 4 5 6 7 8 9 10 11 12 13 14 15 16 17 18 19 20 …" at bounding box center [340, 263] width 180 height 154
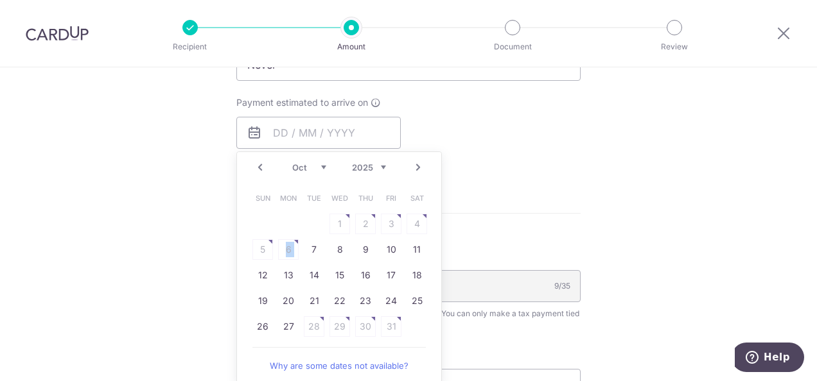
click at [283, 250] on table "Sun Mon Tue Wed Thu Fri Sat 1 2 3 4 5 6 7 8 9 10 11 12 13 14 15 16 17 18 19 20 …" at bounding box center [340, 263] width 180 height 154
copy span "6"
click at [421, 161] on link "Next" at bounding box center [417, 167] width 15 height 15
click at [312, 222] on table "Sun Mon Tue Wed Thu Fri Sat 1 2 3 4 5 6 7 8 9 10 11 12 13 14 15 16 17 18 19 20 …" at bounding box center [340, 263] width 180 height 154
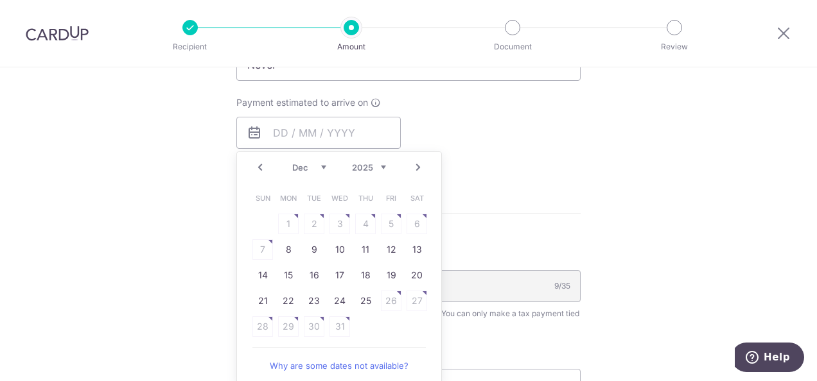
click at [312, 222] on table "Sun Mon Tue Wed Thu Fri Sat 1 2 3 4 5 6 7 8 9 10 11 12 13 14 15 16 17 18 19 20 …" at bounding box center [340, 263] width 180 height 154
drag, startPoint x: 312, startPoint y: 222, endPoint x: 500, endPoint y: 202, distance: 188.6
click at [500, 202] on form "Enter one-time or monthly payment amount SGD The total tax payment amounts sche…" at bounding box center [408, 83] width 344 height 1048
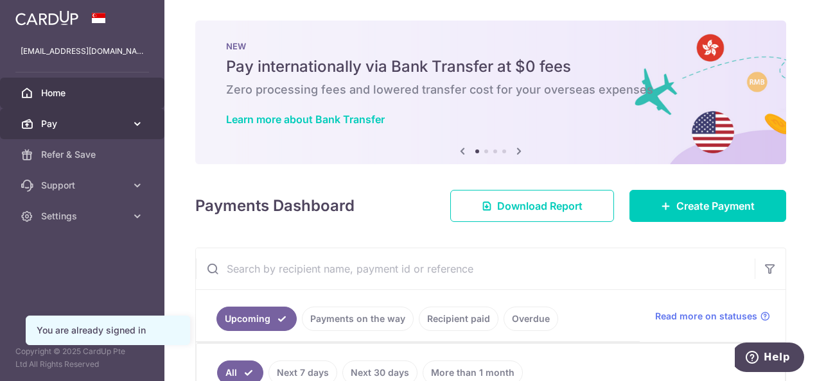
click at [82, 121] on span "Pay" at bounding box center [83, 124] width 85 height 13
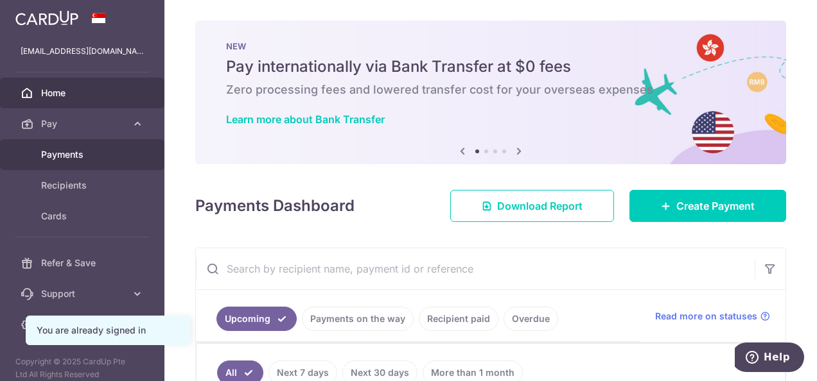
click at [71, 143] on link "Payments" at bounding box center [82, 154] width 164 height 31
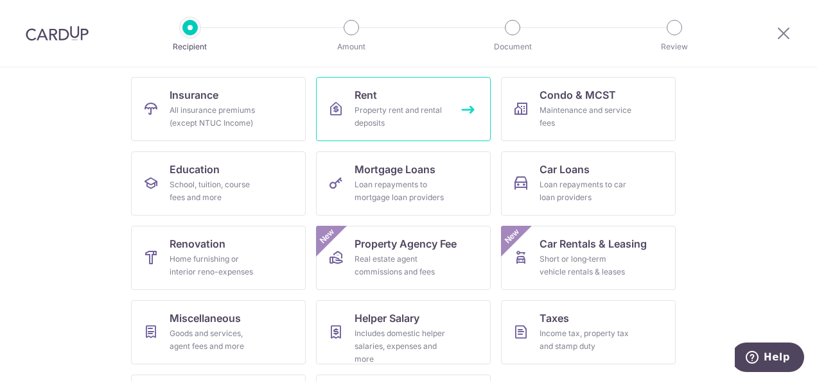
scroll to position [125, 0]
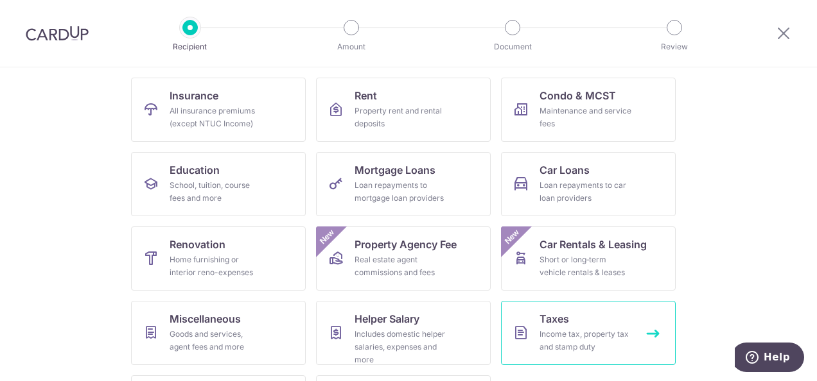
click at [600, 315] on link "Taxes Income tax, property tax and stamp duty" at bounding box center [588, 333] width 175 height 64
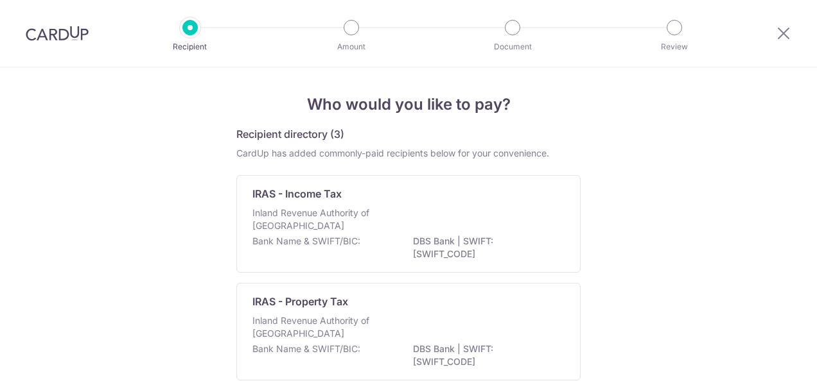
click at [353, 216] on p "Inland Revenue Authority of [GEOGRAPHIC_DATA]" at bounding box center [320, 220] width 136 height 26
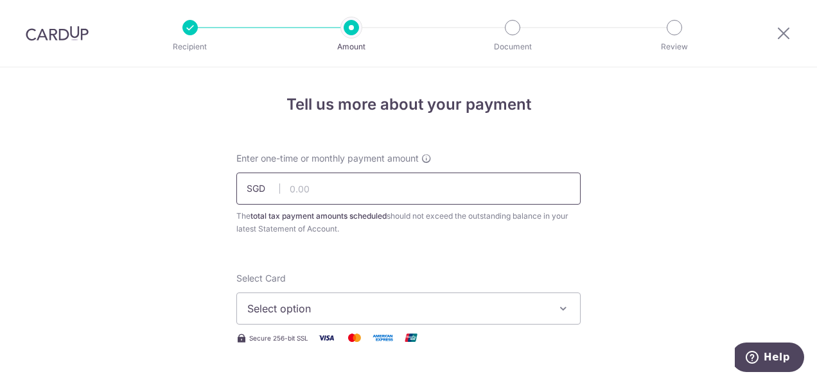
click at [354, 190] on input "text" at bounding box center [408, 189] width 344 height 32
type input "203.38"
type input "MCTAX25N"
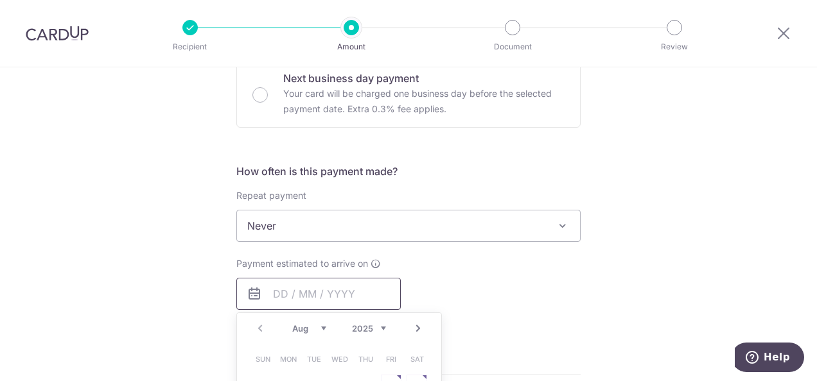
click at [322, 225] on span "Never" at bounding box center [408, 226] width 343 height 31
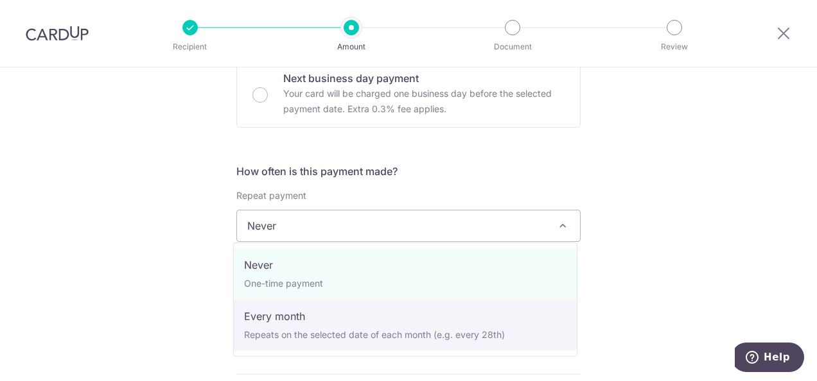
select select "3"
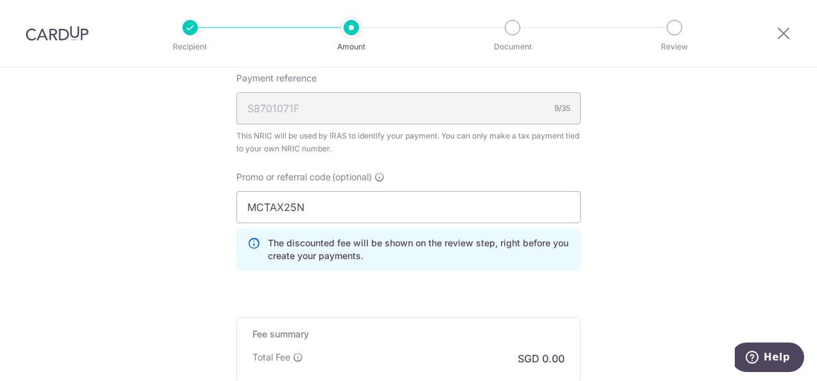
scroll to position [939, 0]
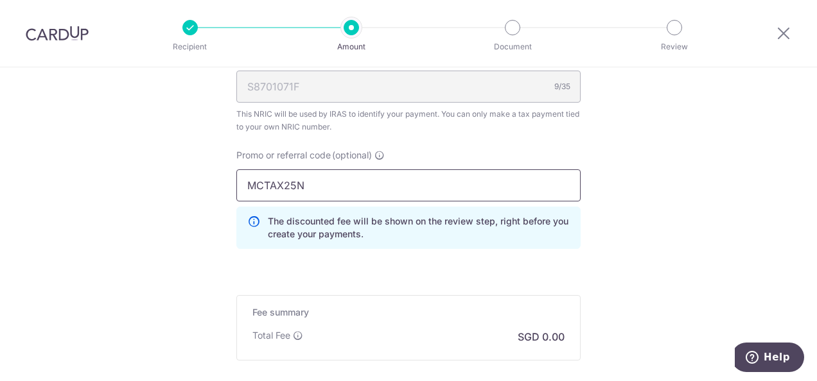
click at [326, 185] on input "MCTAX25N" at bounding box center [408, 186] width 344 height 32
paste input "BBTAX25R"
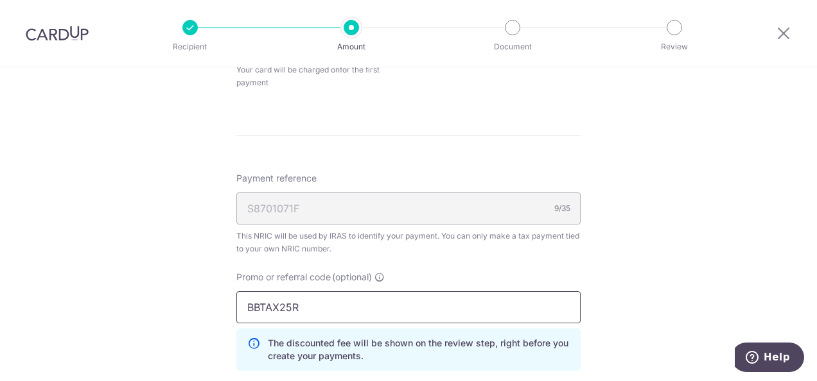
scroll to position [701, 0]
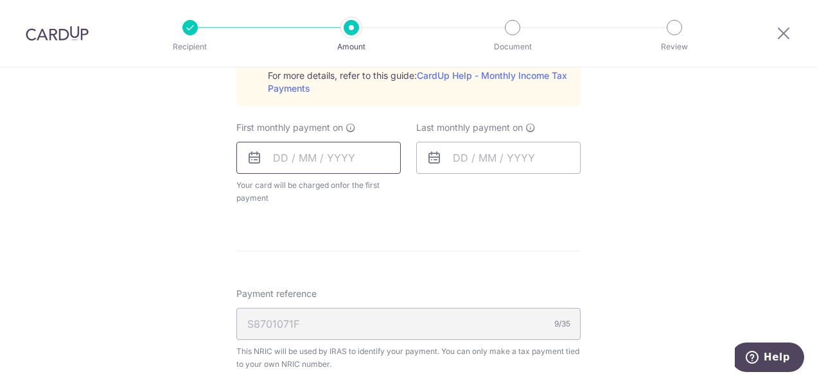
type input "BBTAX25R"
click at [338, 171] on input "text" at bounding box center [318, 158] width 164 height 32
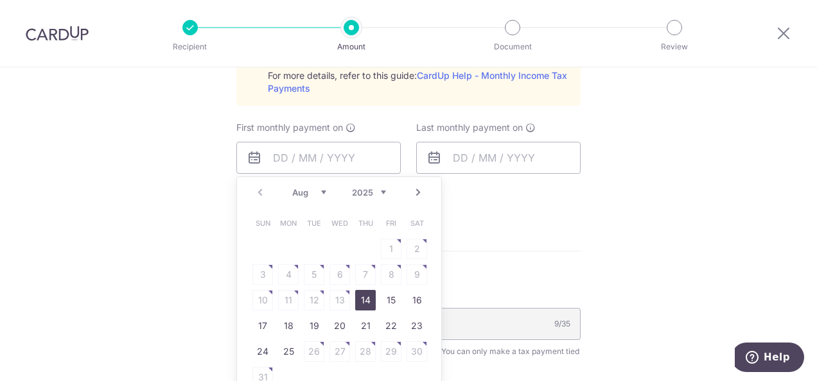
click at [413, 194] on link "Next" at bounding box center [417, 192] width 15 height 15
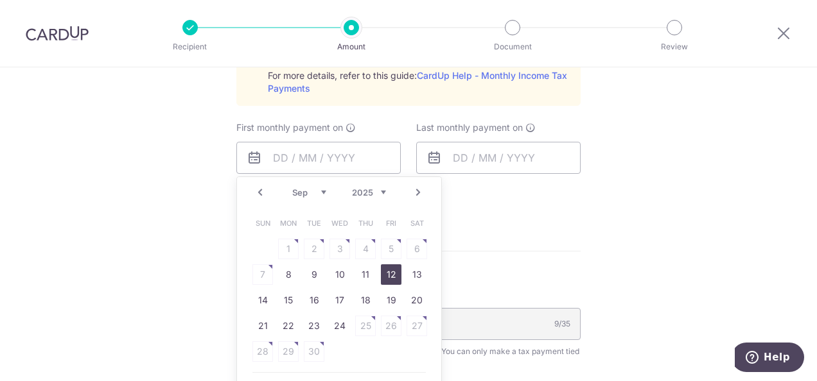
click at [385, 277] on link "12" at bounding box center [391, 275] width 21 height 21
type input "[DATE]"
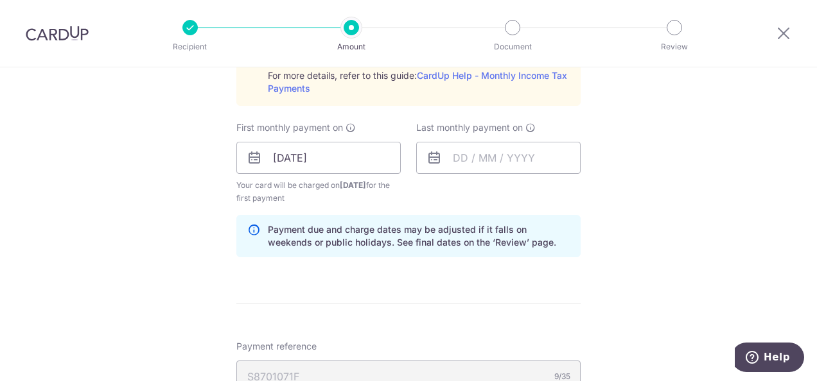
click at [438, 152] on icon at bounding box center [433, 157] width 15 height 15
click at [454, 152] on input "text" at bounding box center [498, 158] width 164 height 32
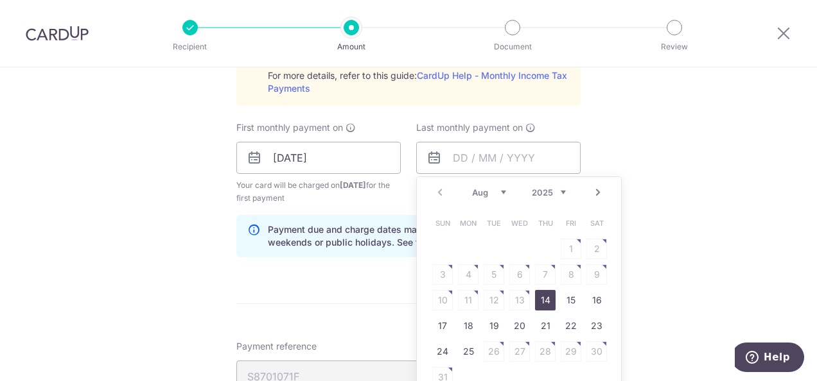
click at [590, 191] on link "Next" at bounding box center [597, 192] width 15 height 15
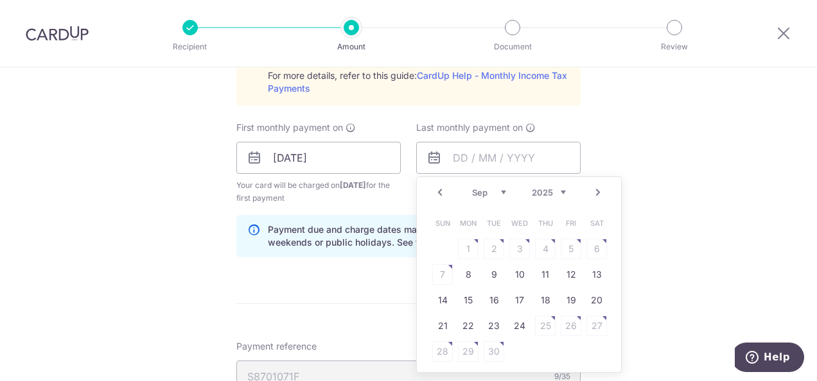
click at [590, 191] on link "Next" at bounding box center [597, 192] width 15 height 15
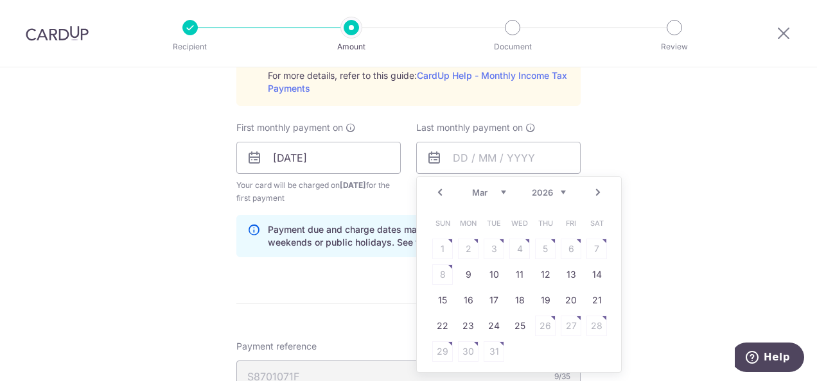
click at [590, 191] on link "Next" at bounding box center [597, 192] width 15 height 15
click at [441, 191] on link "Prev" at bounding box center [439, 192] width 15 height 15
click at [542, 265] on link "12" at bounding box center [545, 275] width 21 height 21
type input "[DATE]"
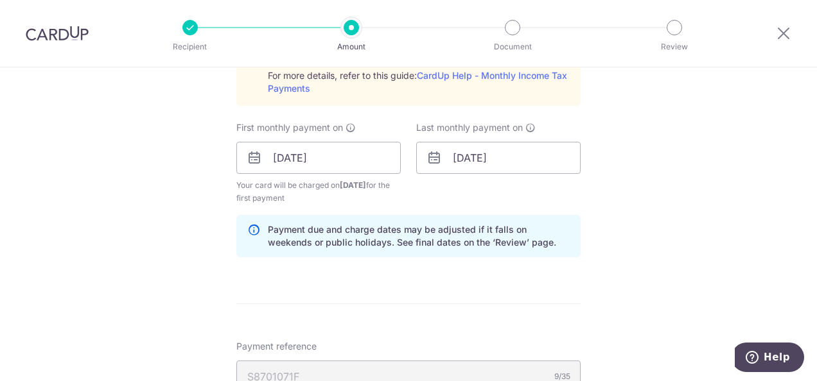
click at [648, 222] on div "Tell us more about your payment Enter one-time or monthly payment amount SGD 20…" at bounding box center [408, 91] width 817 height 1450
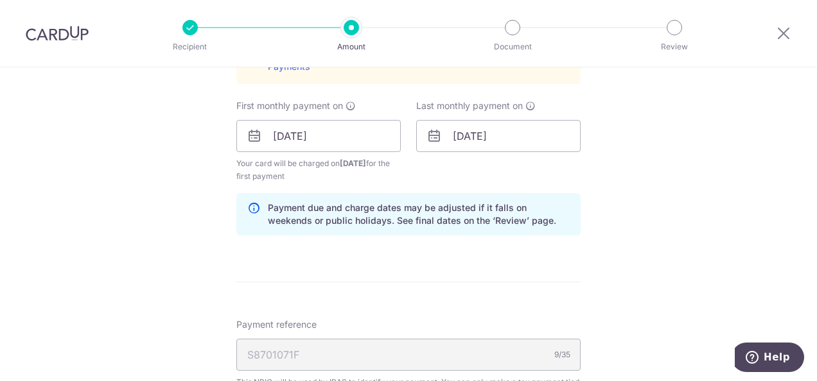
scroll to position [726, 0]
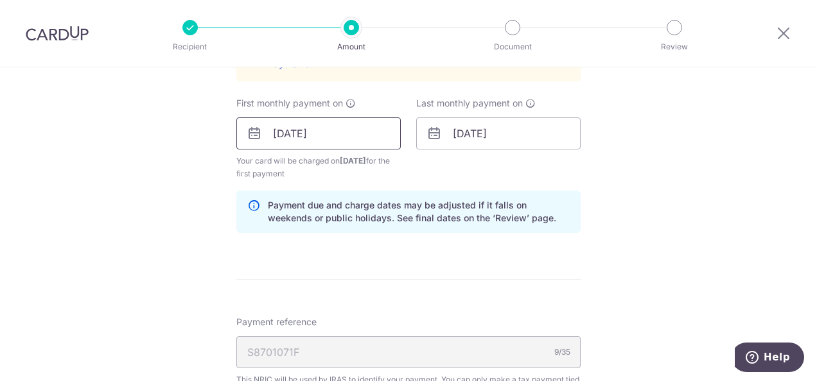
click at [358, 133] on input "[DATE]" at bounding box center [318, 134] width 164 height 32
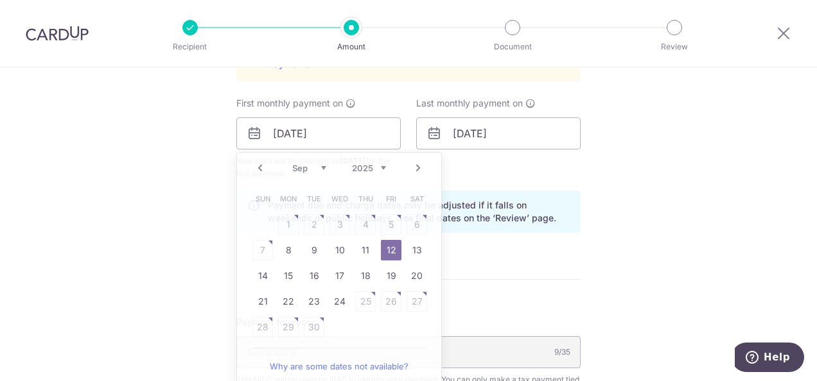
click at [601, 186] on div "Tell us more about your payment Enter one-time or monthly payment amount SGD 20…" at bounding box center [408, 67] width 817 height 1450
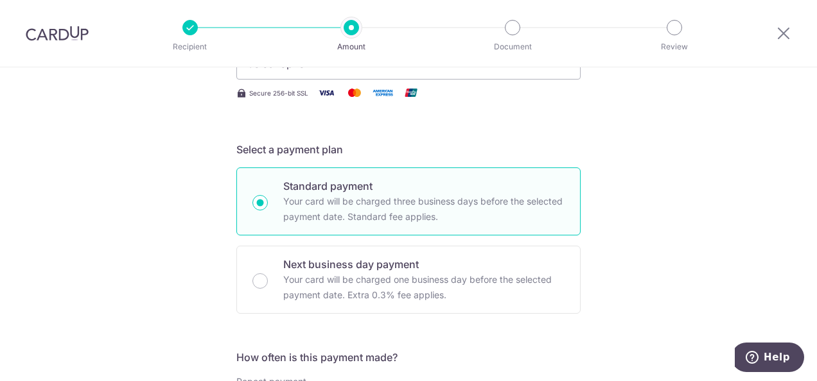
scroll to position [60, 0]
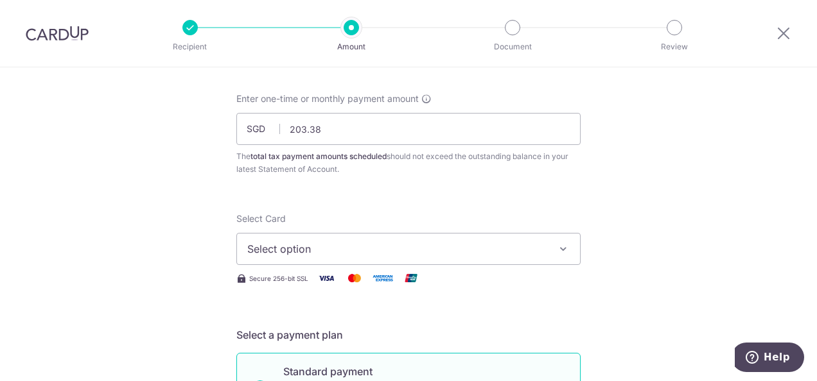
click at [417, 239] on button "Select option" at bounding box center [408, 249] width 344 height 32
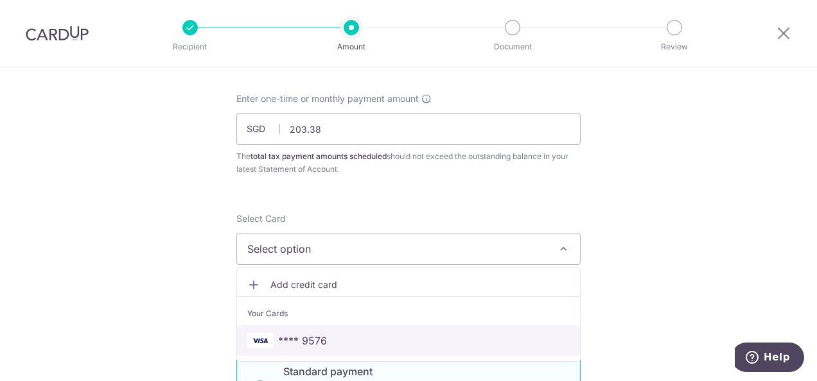
click at [317, 347] on span "**** 9576" at bounding box center [302, 340] width 49 height 15
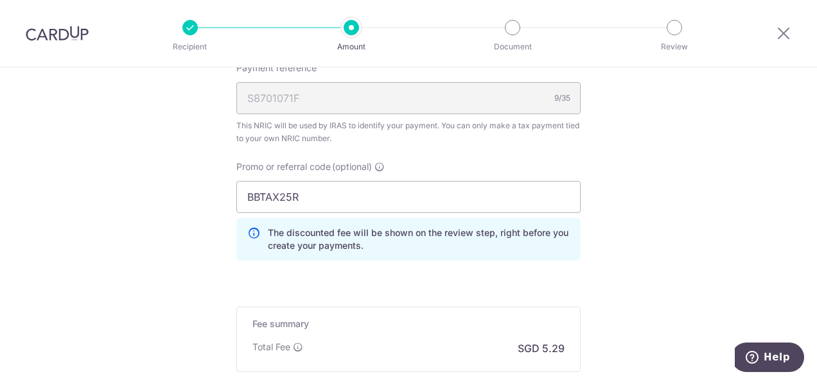
scroll to position [1132, 0]
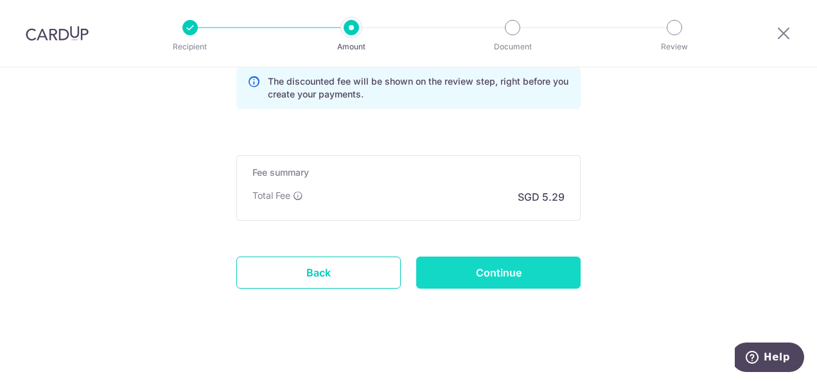
click at [525, 265] on input "Continue" at bounding box center [498, 273] width 164 height 32
type input "Create Schedule"
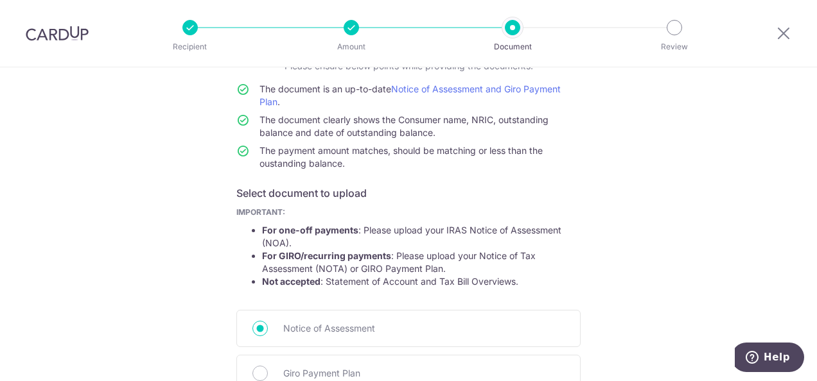
scroll to position [201, 0]
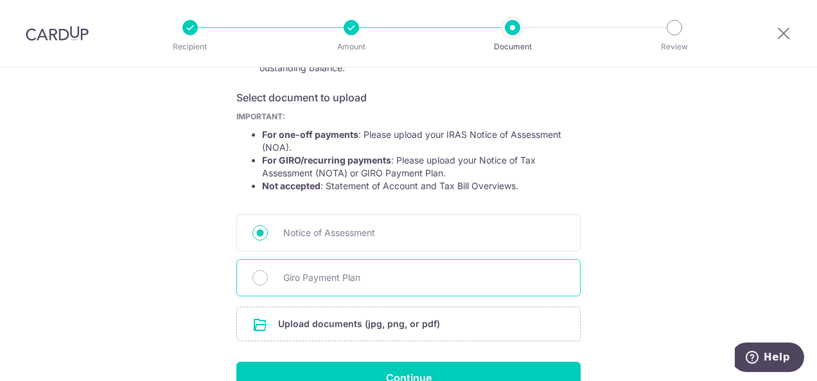
click at [295, 277] on span "Giro Payment Plan" at bounding box center [423, 277] width 281 height 15
click at [268, 277] on input "Giro Payment Plan" at bounding box center [259, 277] width 15 height 15
radio input "true"
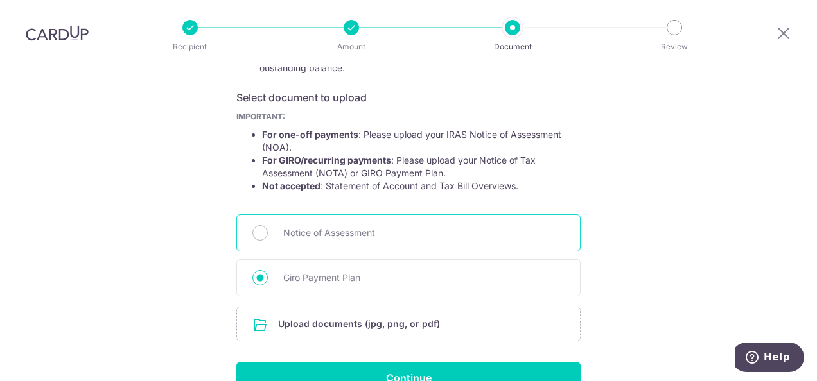
click at [276, 238] on div "Notice of Assessment" at bounding box center [408, 233] width 344 height 37
click at [256, 227] on input "Notice of Assessment" at bounding box center [259, 232] width 15 height 15
radio input "true"
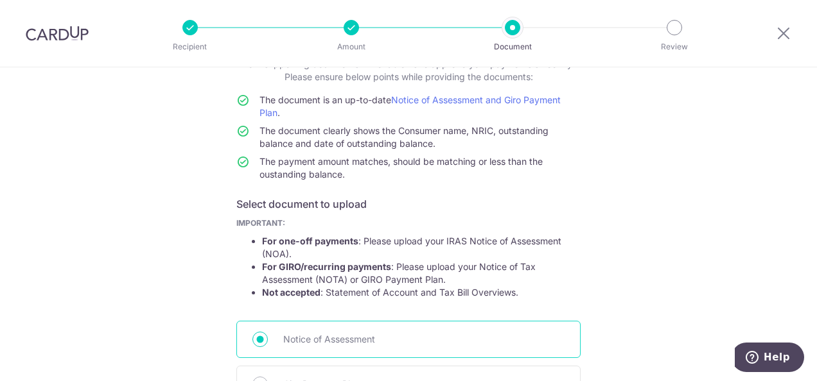
scroll to position [208, 0]
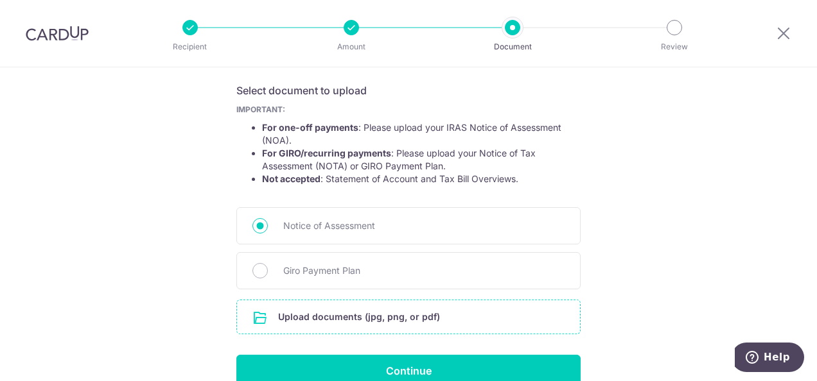
click at [306, 320] on input "file" at bounding box center [408, 317] width 343 height 33
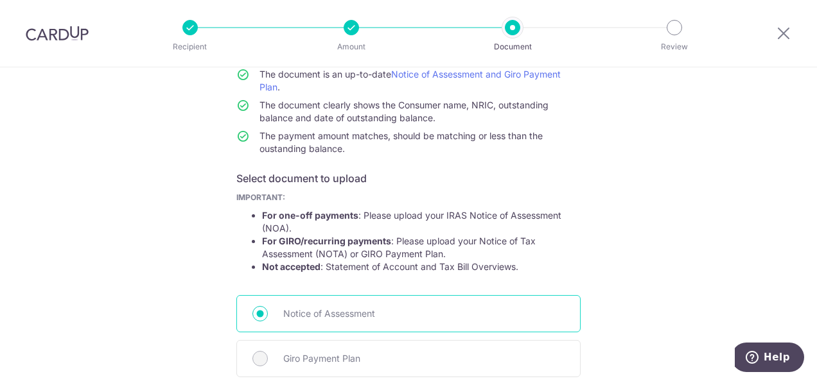
scroll to position [361, 0]
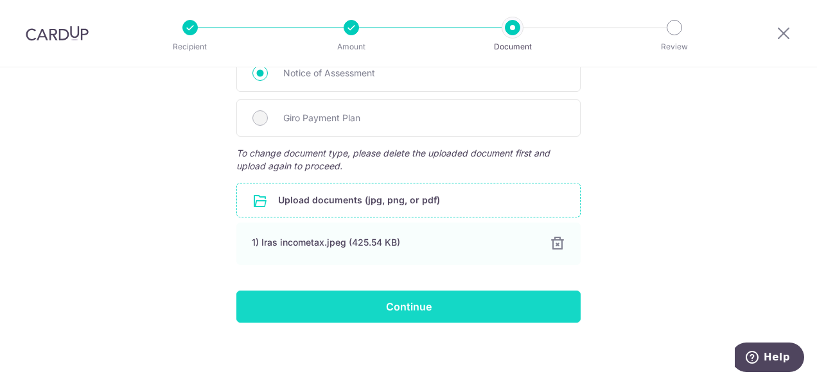
click at [447, 306] on input "Continue" at bounding box center [408, 307] width 344 height 32
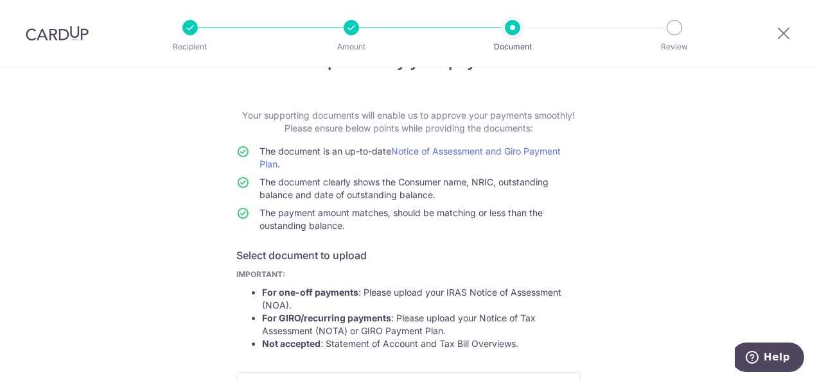
scroll to position [0, 0]
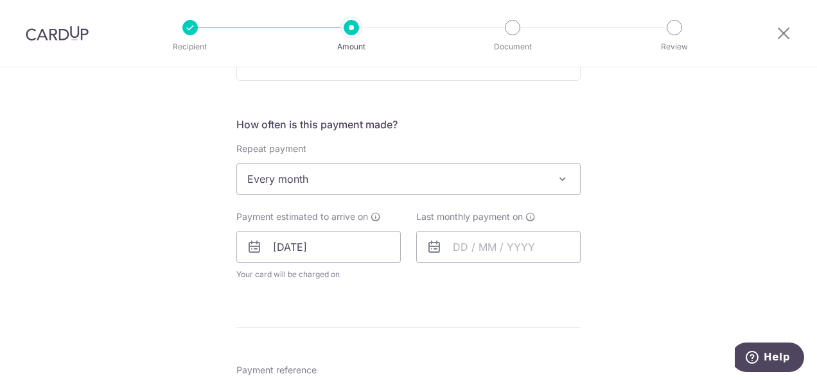
scroll to position [479, 0]
click at [475, 254] on input "text" at bounding box center [498, 247] width 164 height 32
click at [590, 278] on link "Next" at bounding box center [597, 281] width 15 height 15
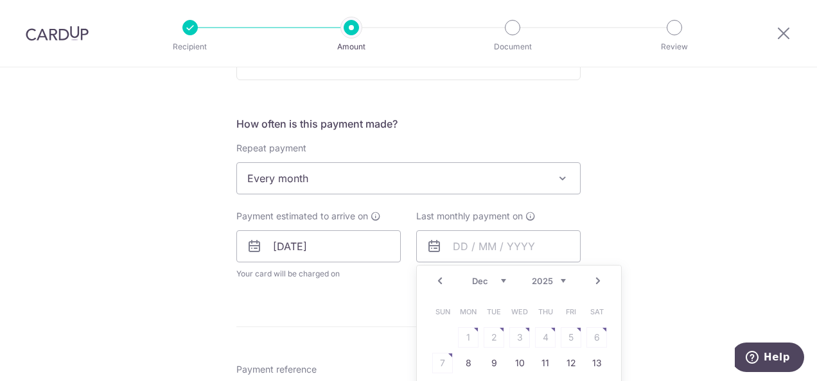
click at [590, 278] on link "Next" at bounding box center [597, 281] width 15 height 15
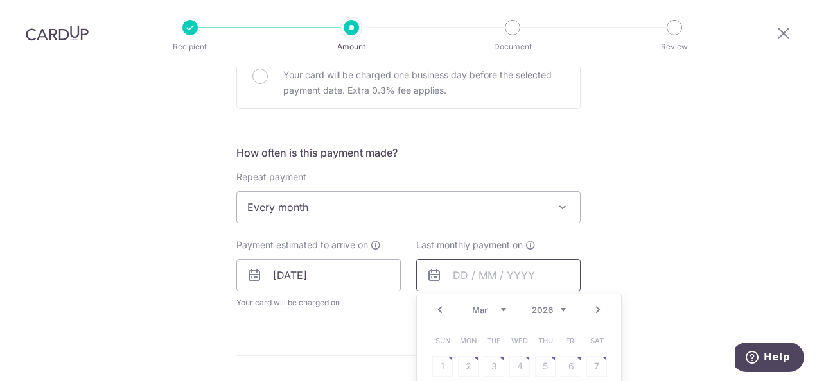
scroll to position [454, 0]
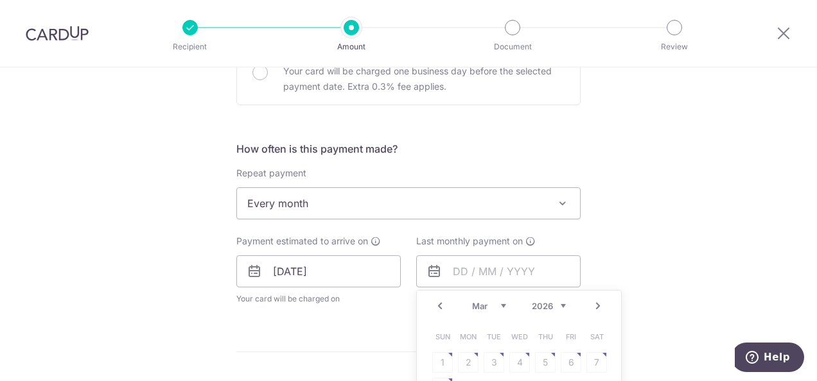
click at [350, 211] on span "Every month" at bounding box center [408, 203] width 343 height 31
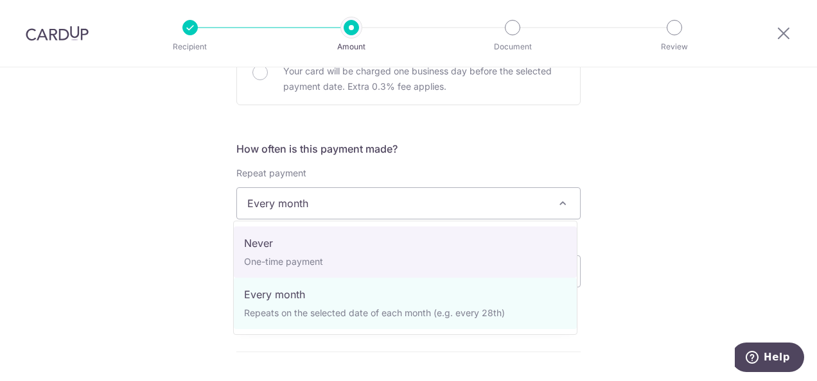
select select "1"
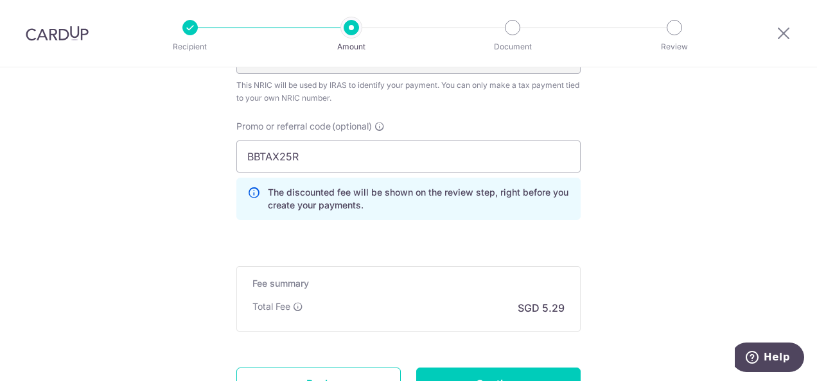
scroll to position [985, 0]
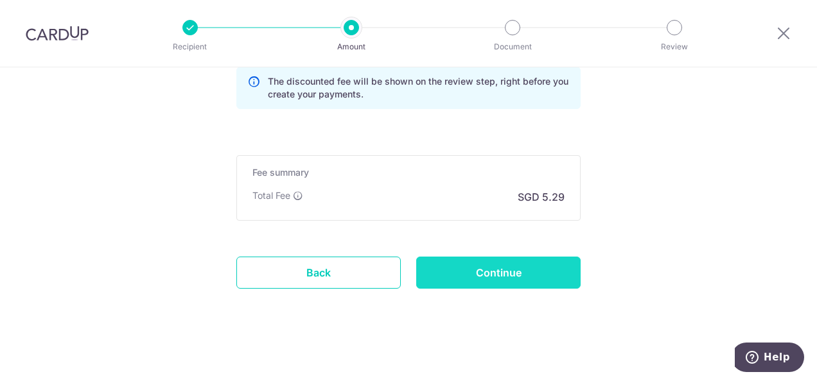
click at [483, 274] on input "Continue" at bounding box center [498, 273] width 164 height 32
type input "Update Schedule"
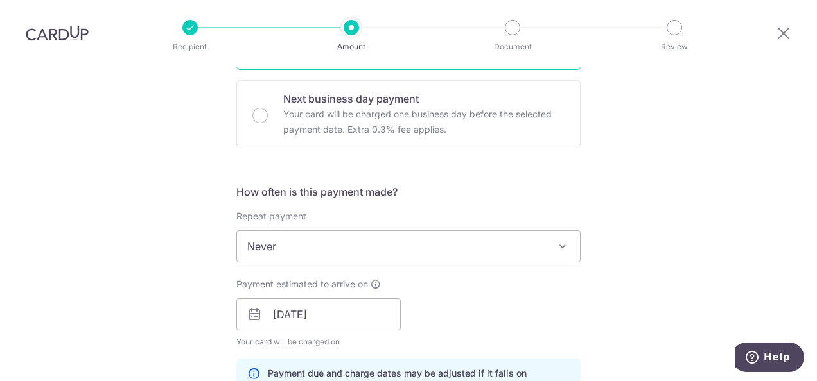
scroll to position [409, 0]
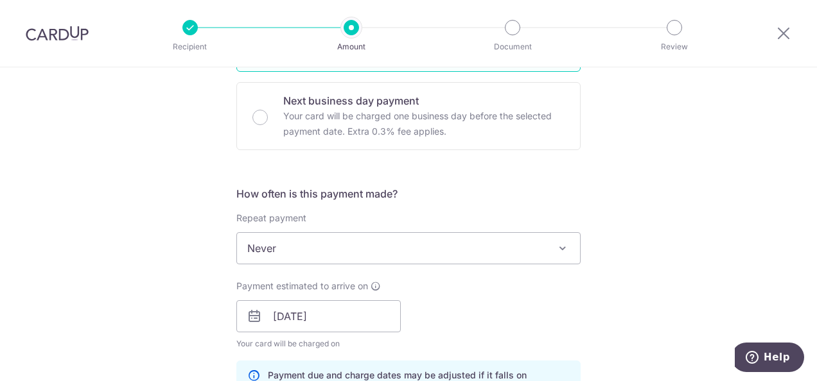
click at [408, 257] on span "Never" at bounding box center [408, 248] width 343 height 31
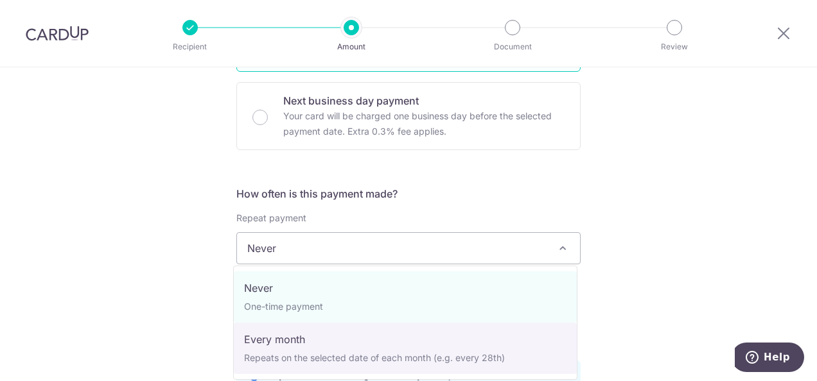
select select "3"
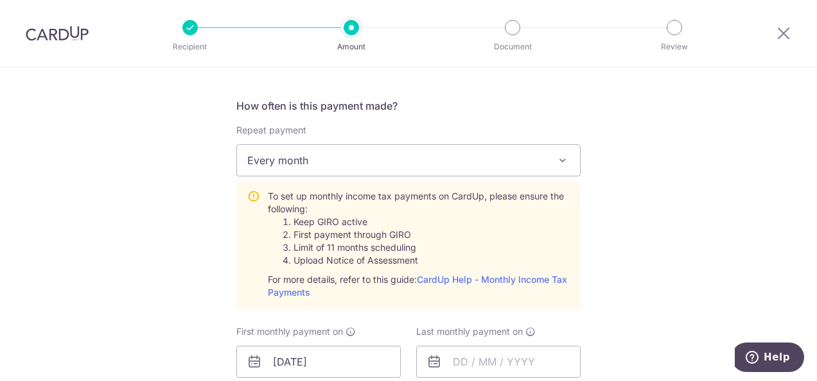
scroll to position [642, 0]
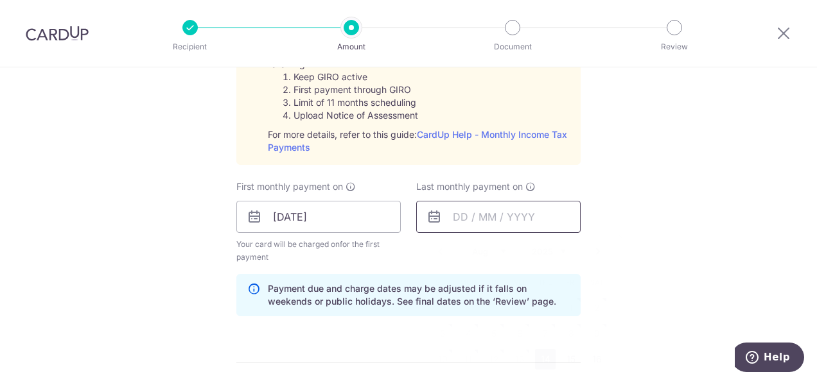
click at [489, 227] on input "text" at bounding box center [498, 217] width 164 height 32
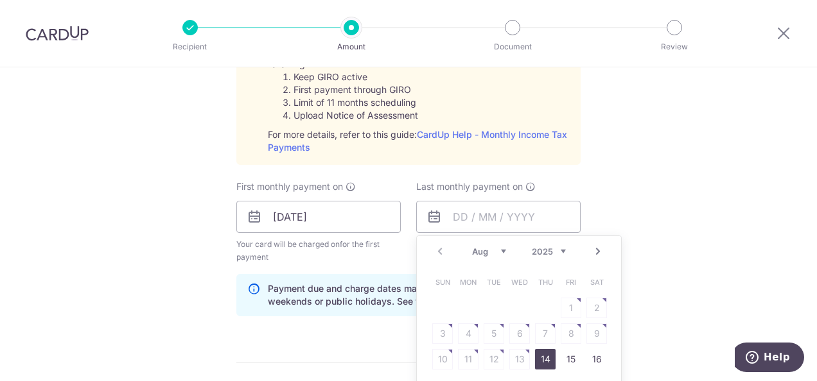
click at [592, 244] on link "Next" at bounding box center [597, 251] width 15 height 15
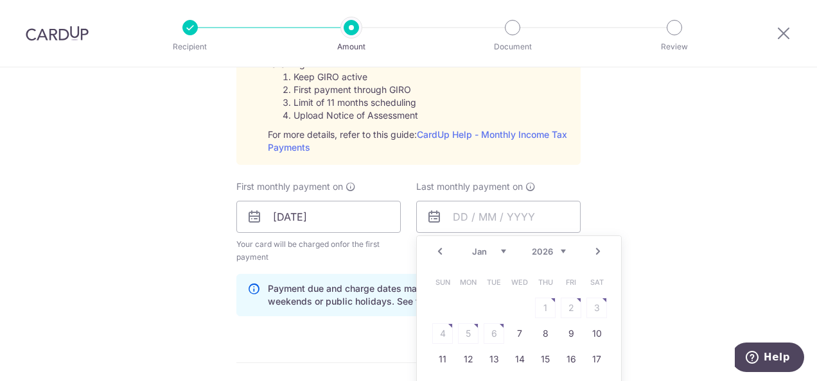
click at [592, 244] on link "Next" at bounding box center [597, 251] width 15 height 15
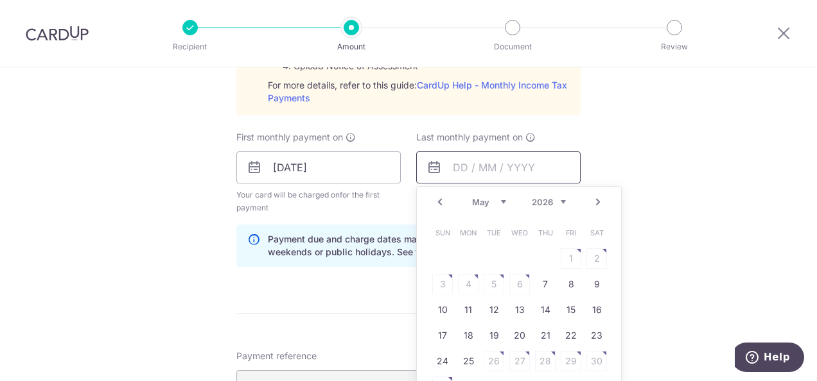
scroll to position [692, 0]
click at [435, 204] on link "Prev" at bounding box center [439, 201] width 15 height 15
click at [442, 199] on link "Prev" at bounding box center [439, 201] width 15 height 15
click at [541, 283] on link "12" at bounding box center [545, 284] width 21 height 21
type input "12/03/2026"
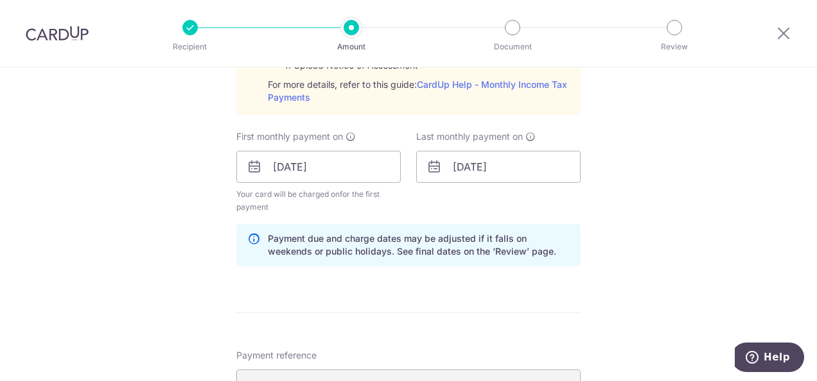
click at [655, 225] on div "Tell us more about your payment Enter one-time or monthly payment amount SGD 20…" at bounding box center [408, 109] width 817 height 1468
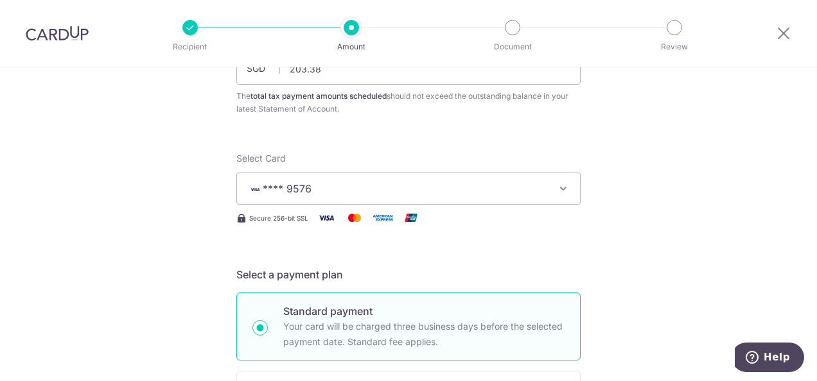
scroll to position [236, 0]
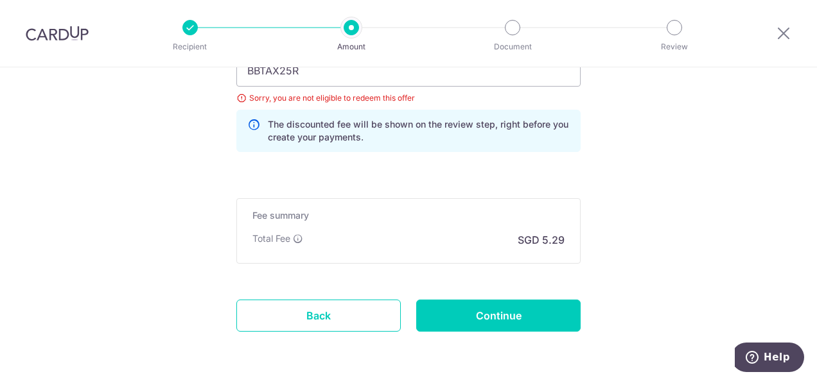
scroll to position [1112, 0]
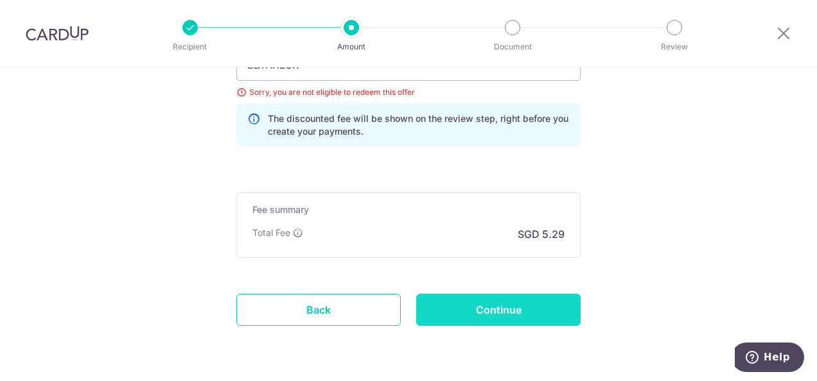
click at [526, 303] on input "Continue" at bounding box center [498, 310] width 164 height 32
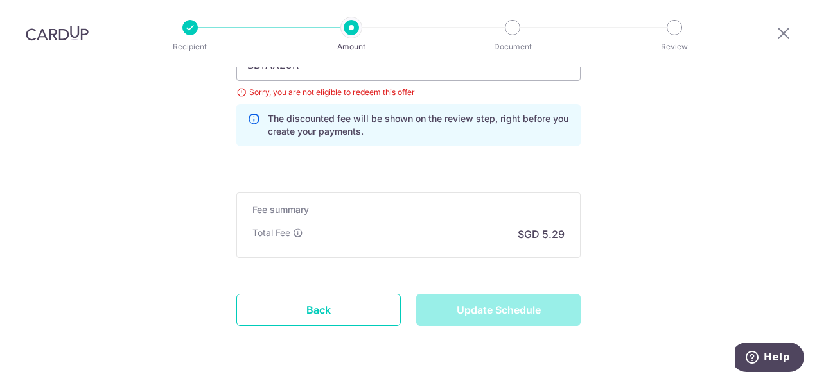
type input "Update Schedule"
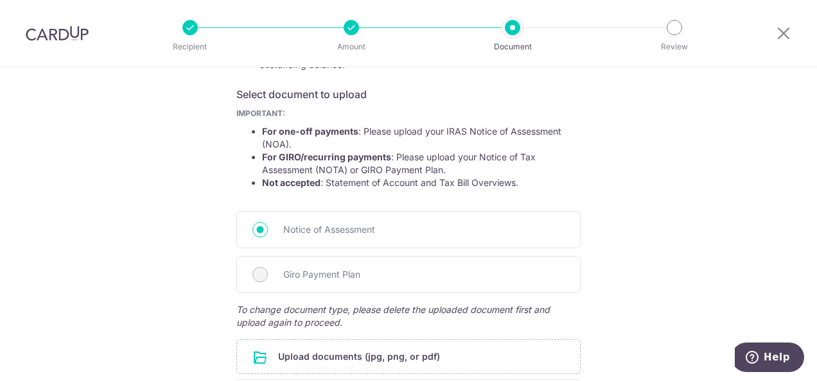
scroll to position [361, 0]
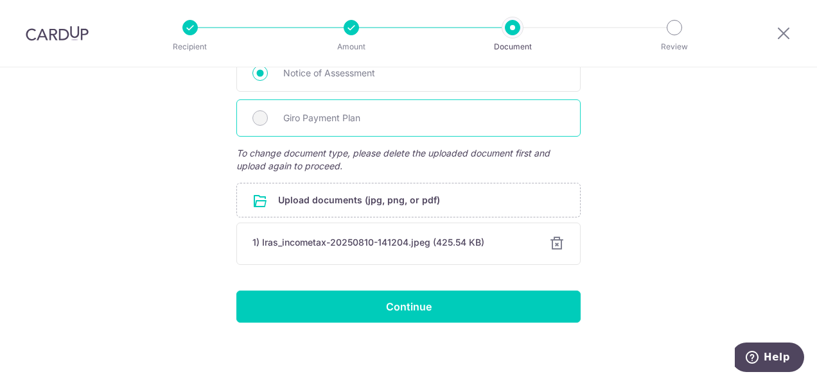
click at [249, 129] on div "Giro Payment Plan" at bounding box center [408, 118] width 344 height 37
click at [265, 119] on div "Giro Payment Plan" at bounding box center [408, 118] width 344 height 37
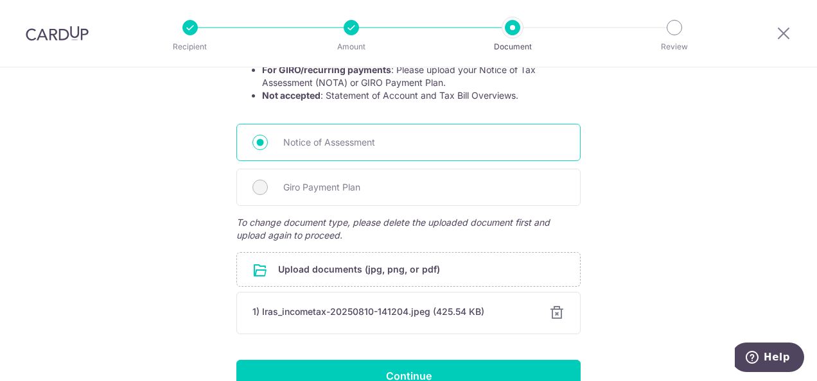
scroll to position [339, 0]
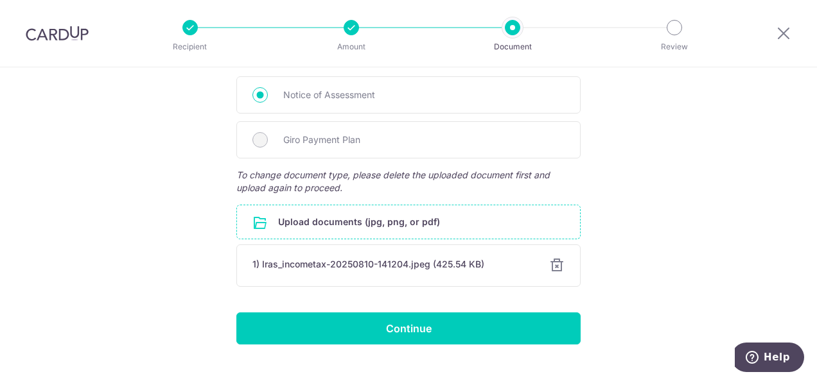
click at [323, 226] on input "file" at bounding box center [408, 222] width 343 height 33
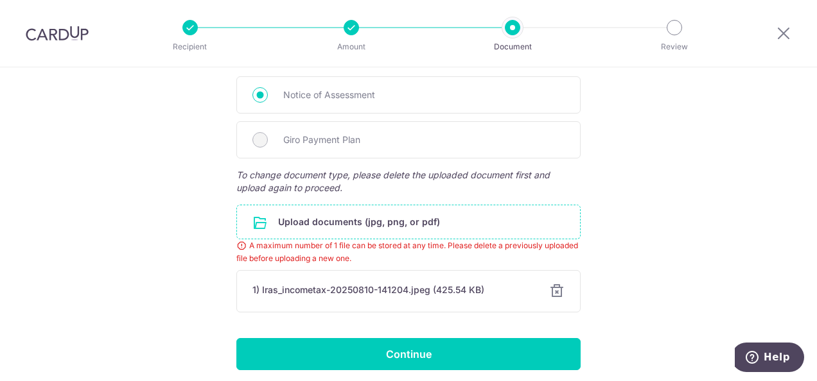
click at [688, 164] on div "Help us verify your payment Your supporting documents will enable us to approve…" at bounding box center [408, 79] width 817 height 703
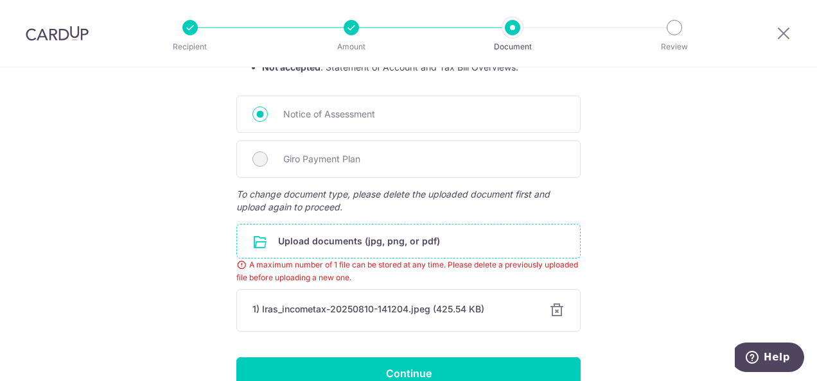
scroll to position [385, 0]
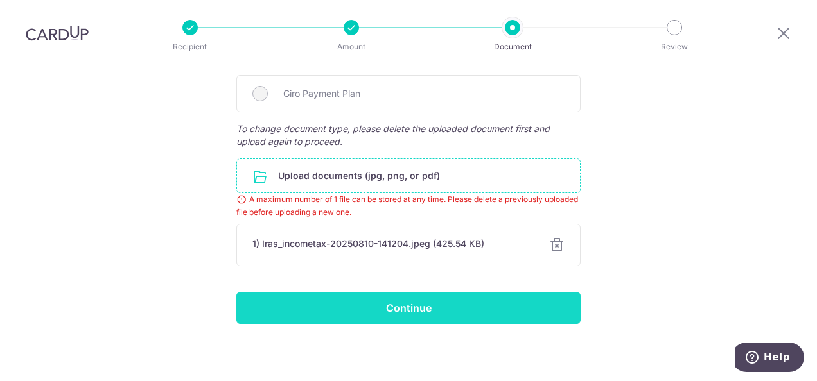
click at [403, 304] on input "Continue" at bounding box center [408, 308] width 344 height 32
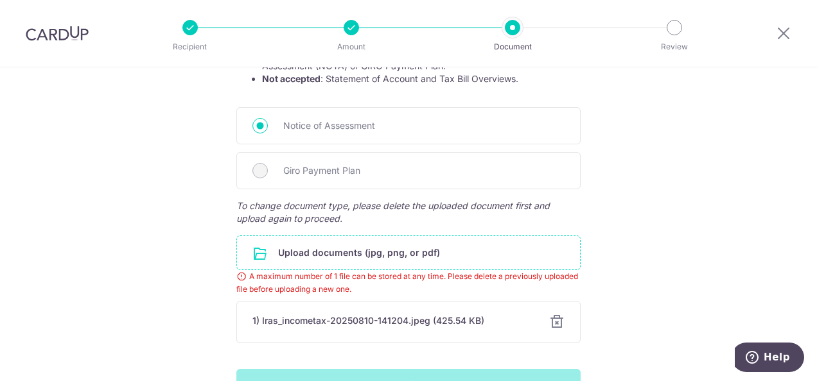
scroll to position [309, 0]
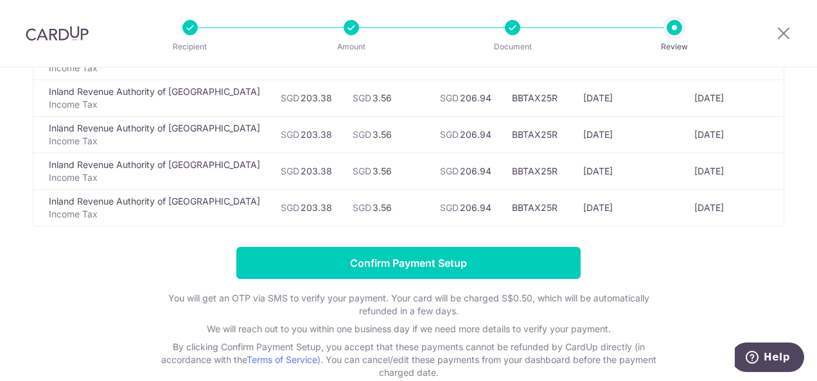
scroll to position [231, 0]
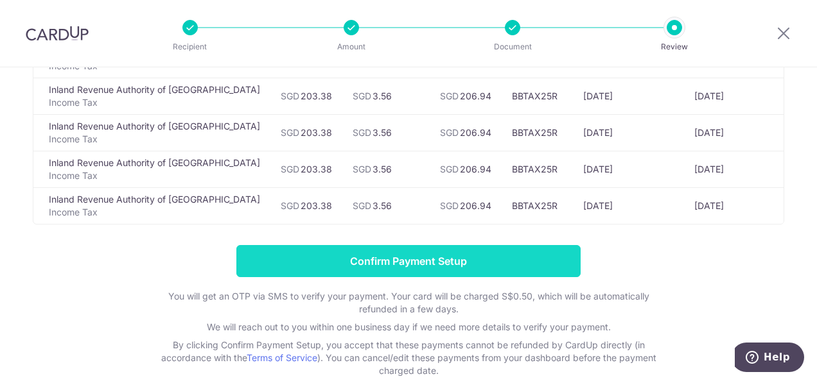
click at [412, 271] on input "Confirm Payment Setup" at bounding box center [408, 261] width 344 height 32
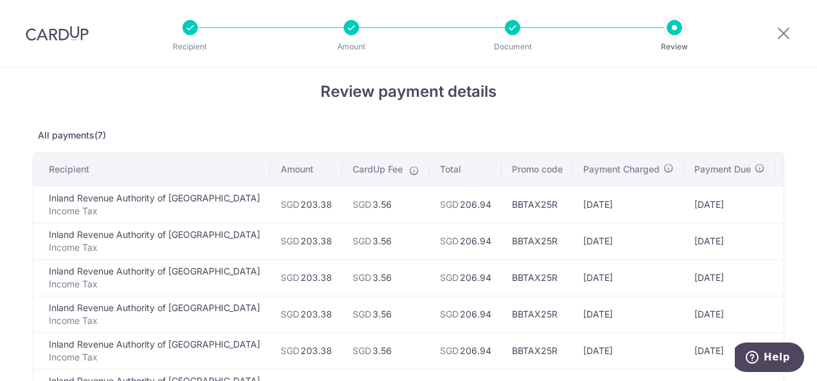
scroll to position [12, 0]
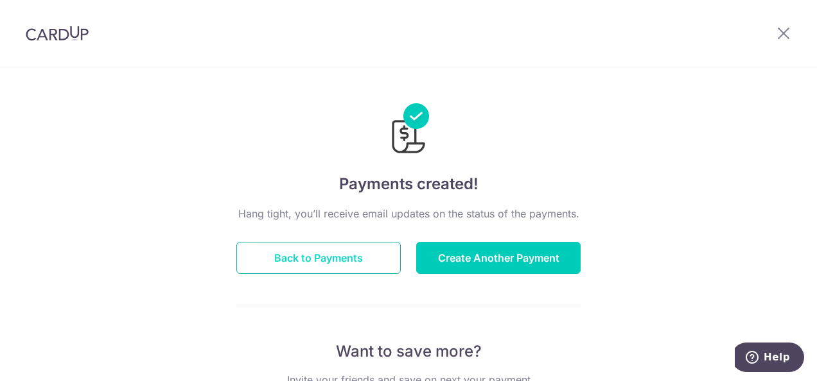
click at [348, 251] on button "Back to Payments" at bounding box center [318, 258] width 164 height 32
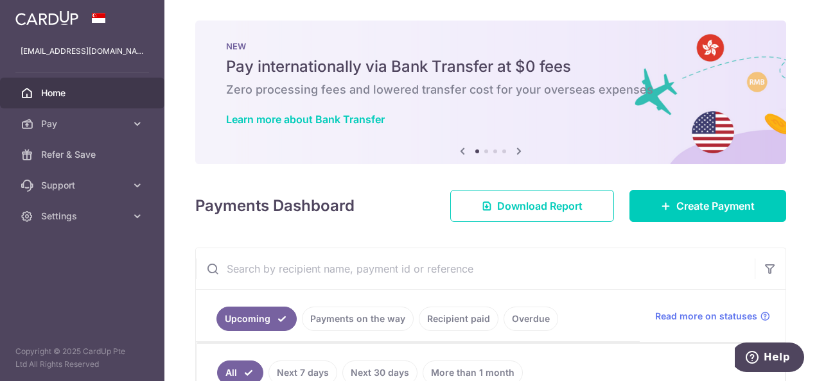
click at [363, 322] on link "Payments on the way" at bounding box center [358, 319] width 112 height 24
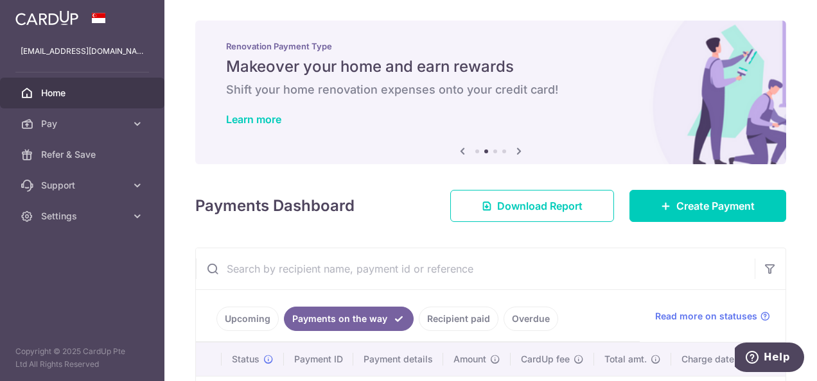
scroll to position [100, 0]
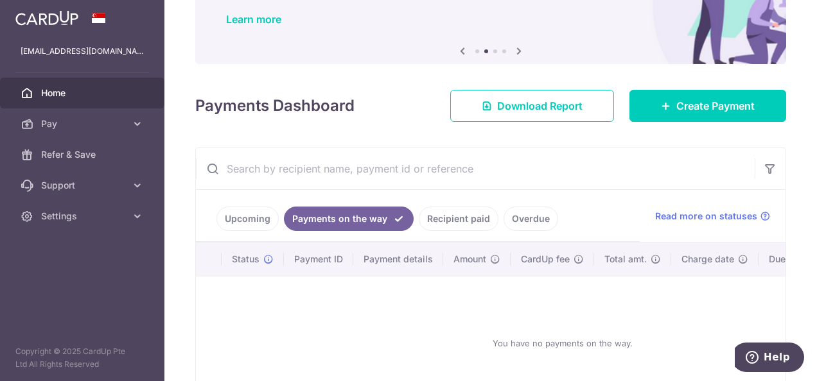
click at [460, 207] on link "Recipient paid" at bounding box center [459, 219] width 80 height 24
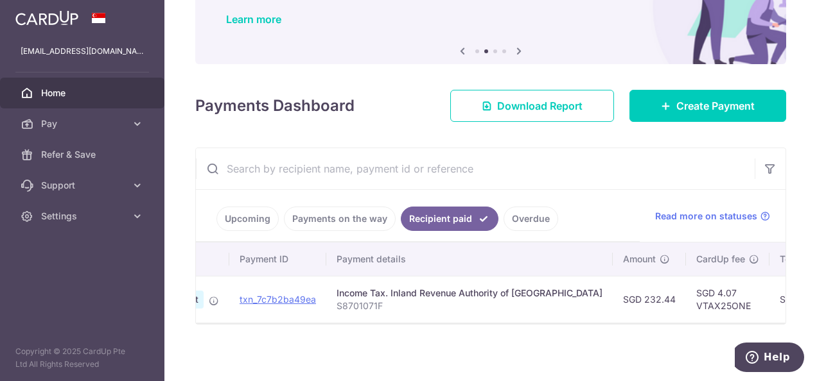
scroll to position [0, 0]
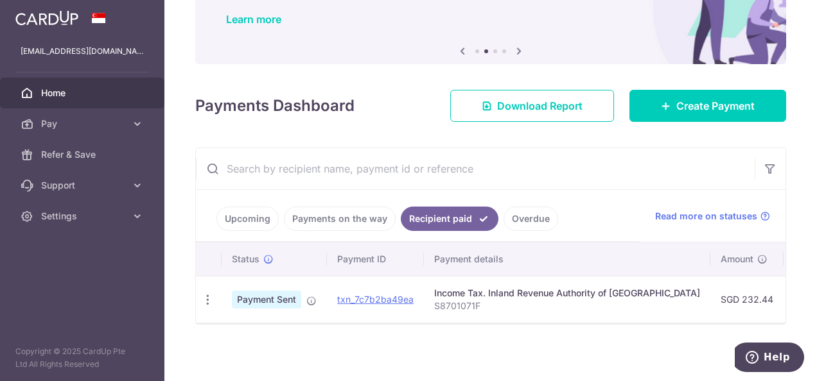
click at [124, 94] on span "Home" at bounding box center [83, 93] width 85 height 13
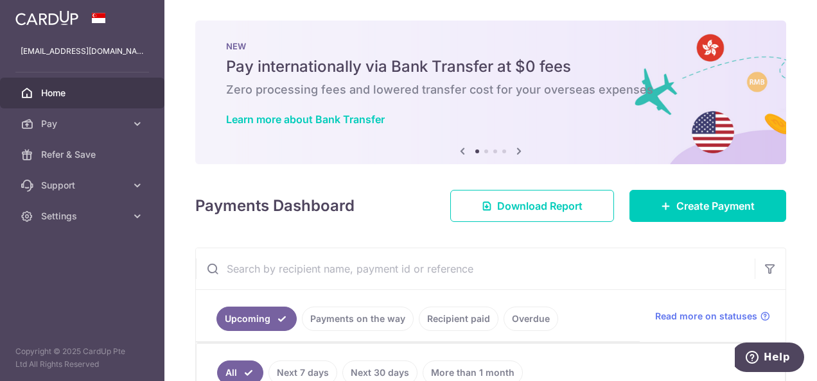
click at [116, 96] on span "Home" at bounding box center [83, 93] width 85 height 13
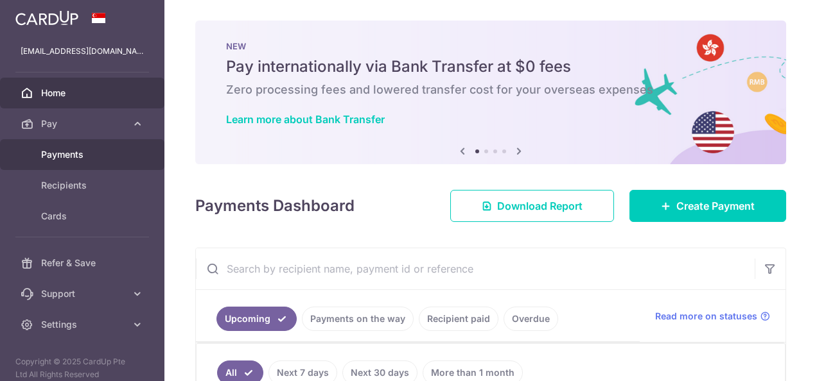
click at [89, 156] on span "Payments" at bounding box center [83, 154] width 85 height 13
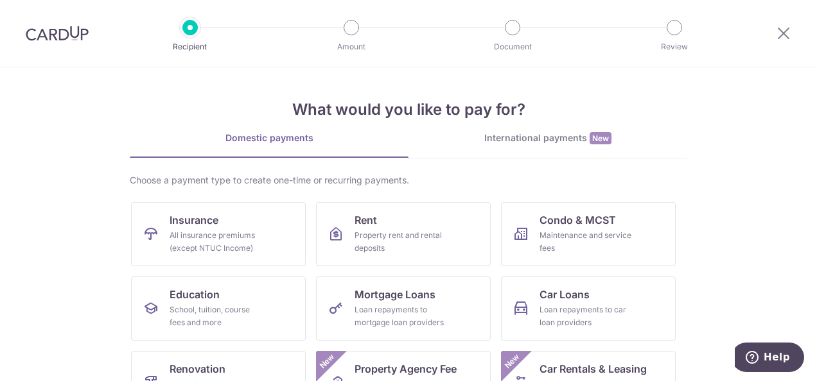
scroll to position [48, 0]
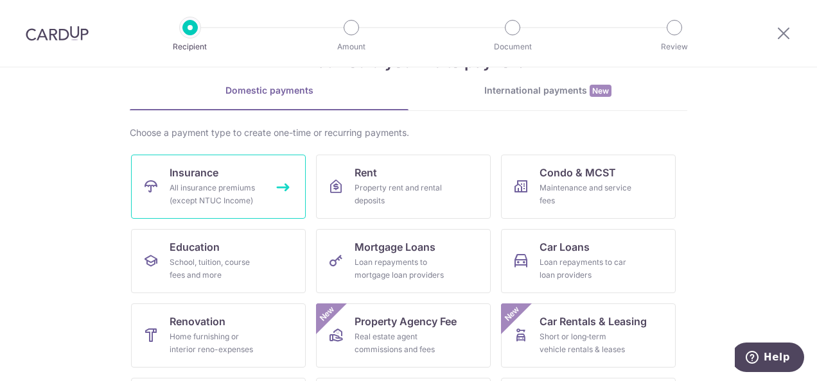
click at [232, 175] on link "Insurance All insurance premiums (except NTUC Income)" at bounding box center [218, 187] width 175 height 64
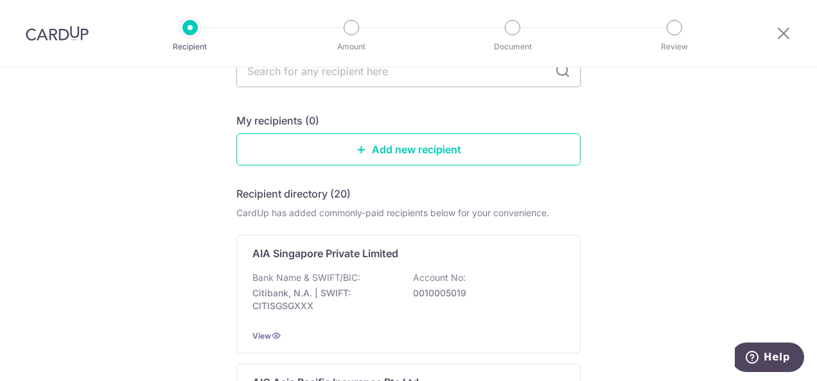
scroll to position [204, 0]
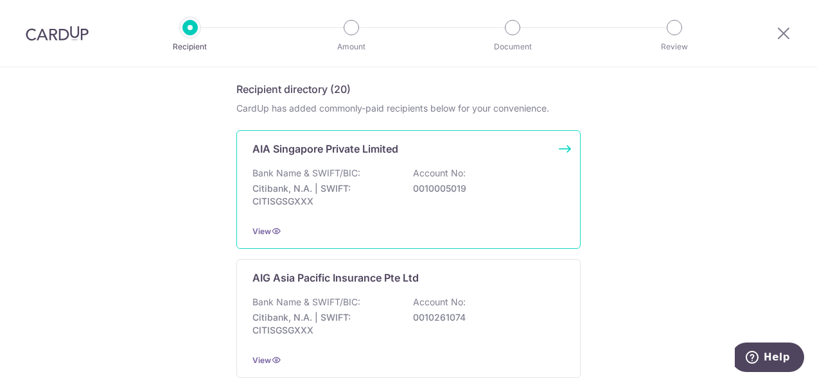
click at [340, 157] on div "AIA Singapore Private Limited Bank Name & SWIFT/BIC: Citibank, N.A. | SWIFT: CI…" at bounding box center [408, 189] width 344 height 119
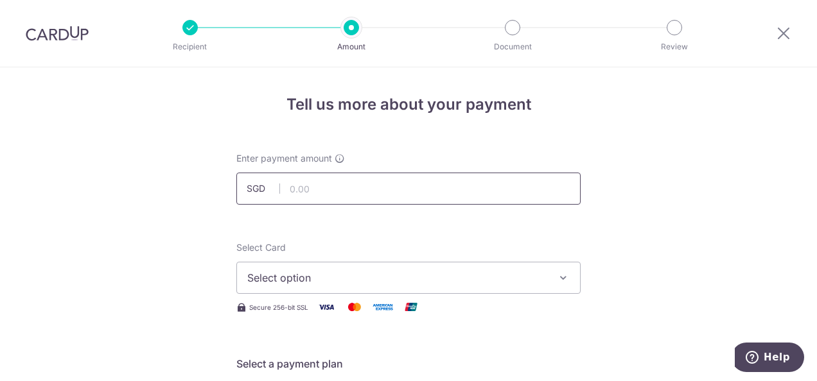
click at [405, 188] on input "text" at bounding box center [408, 189] width 344 height 32
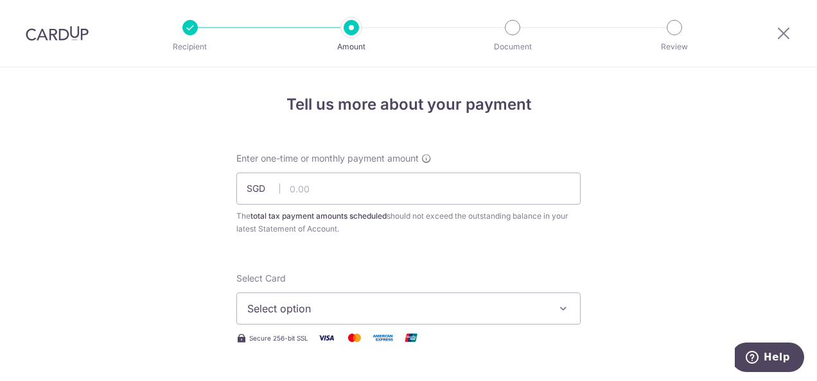
scroll to position [593, 0]
